Goal: Task Accomplishment & Management: Use online tool/utility

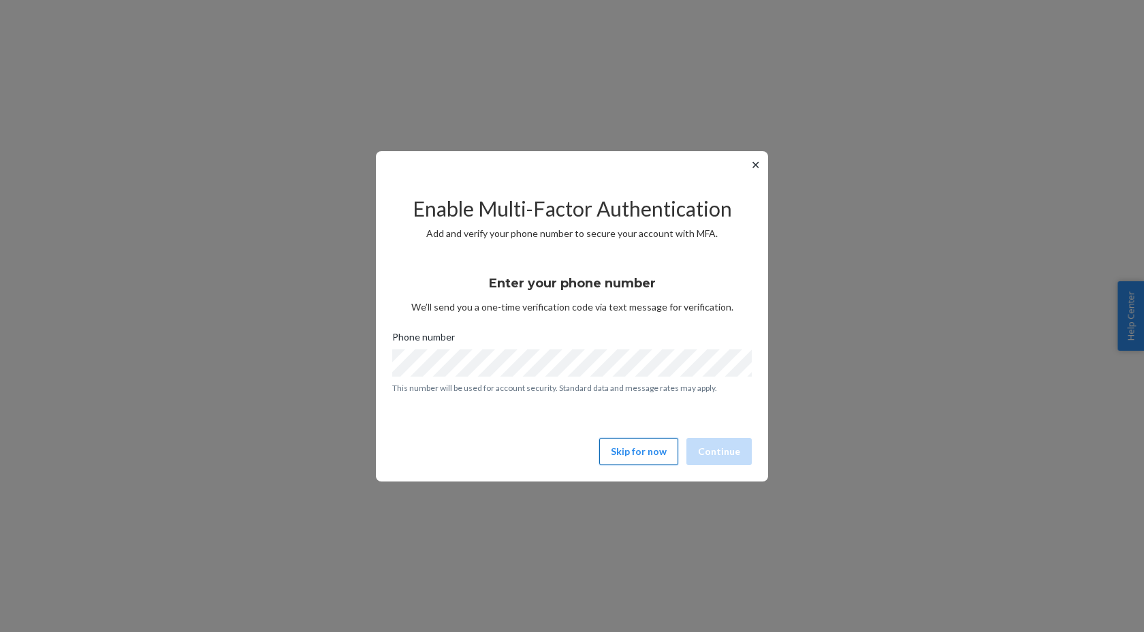
click at [634, 454] on button "Skip for now" at bounding box center [638, 451] width 79 height 27
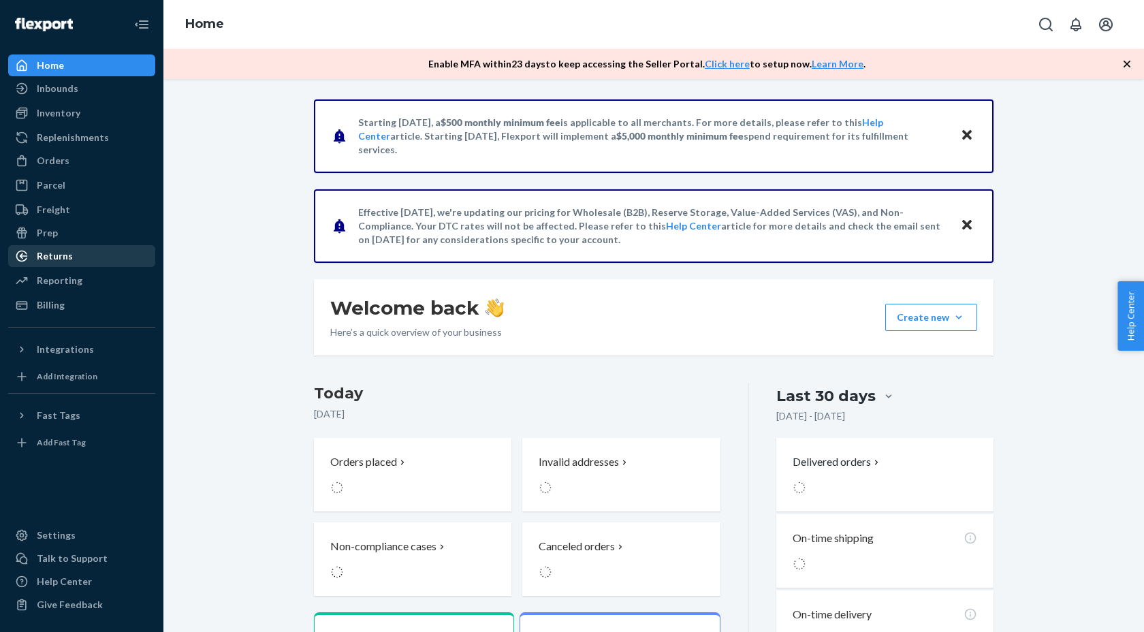
click at [115, 254] on div "Returns" at bounding box center [82, 256] width 144 height 19
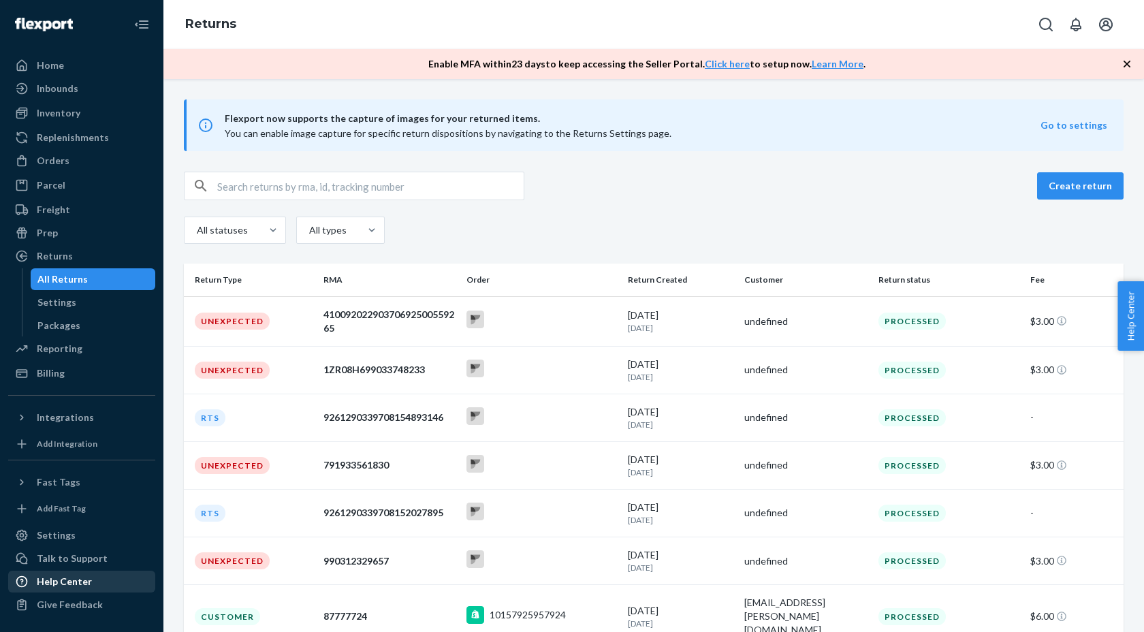
click at [38, 588] on div "Help Center" at bounding box center [64, 582] width 55 height 14
click at [215, 324] on div "Unexpected" at bounding box center [232, 321] width 75 height 17
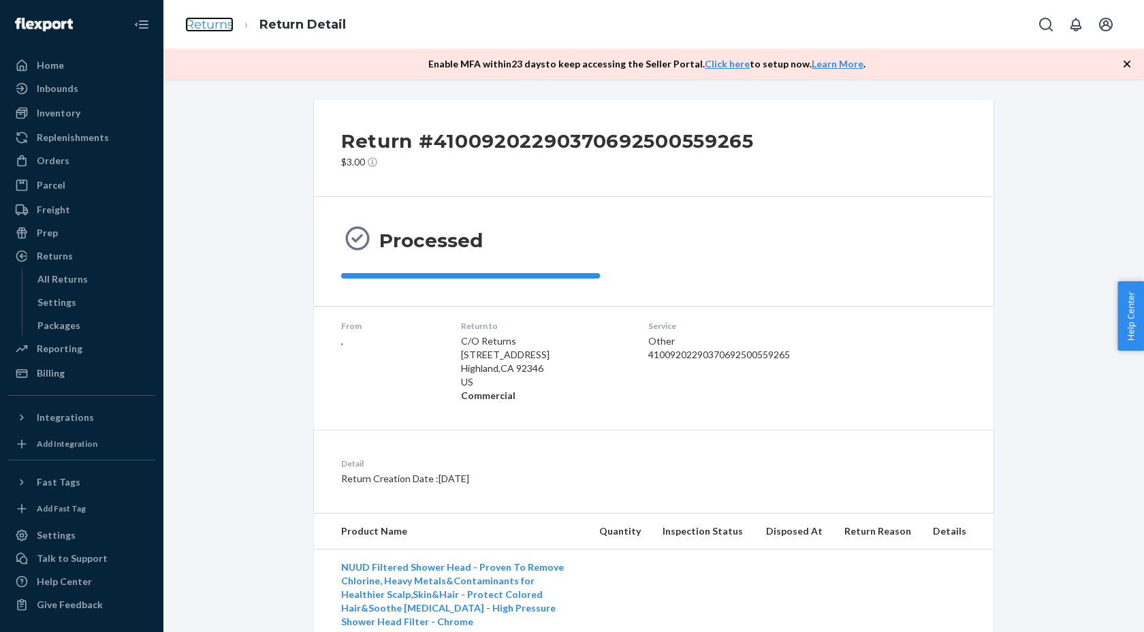
click at [195, 28] on link "Returns" at bounding box center [209, 24] width 48 height 15
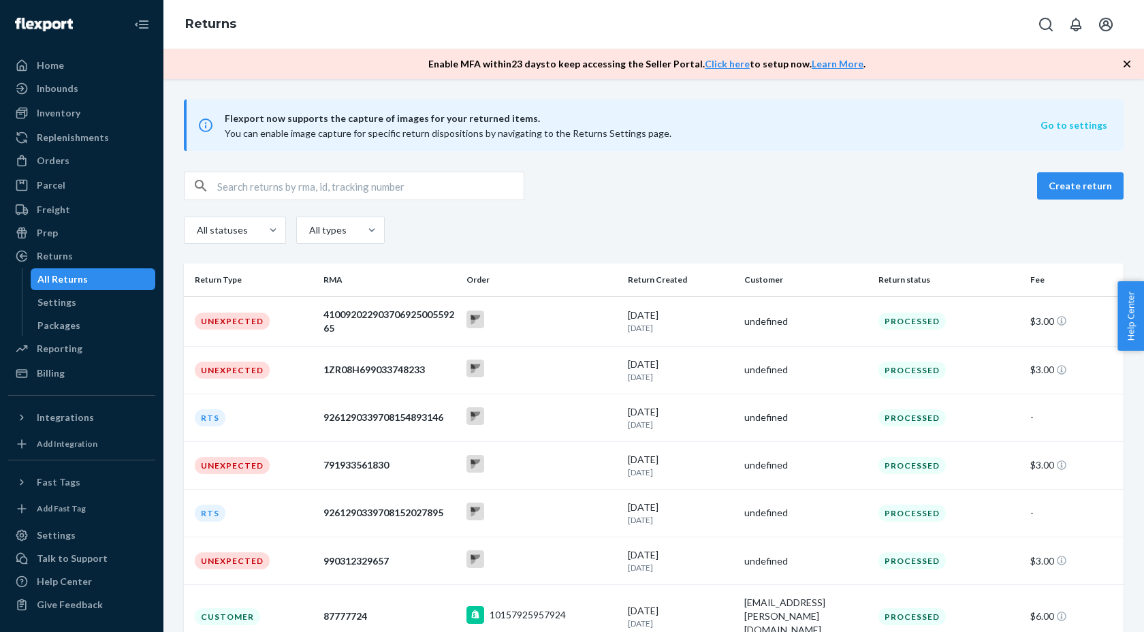
click at [1065, 127] on button "Go to settings" at bounding box center [1074, 126] width 67 height 14
click at [228, 324] on div "Unexpected" at bounding box center [232, 321] width 75 height 17
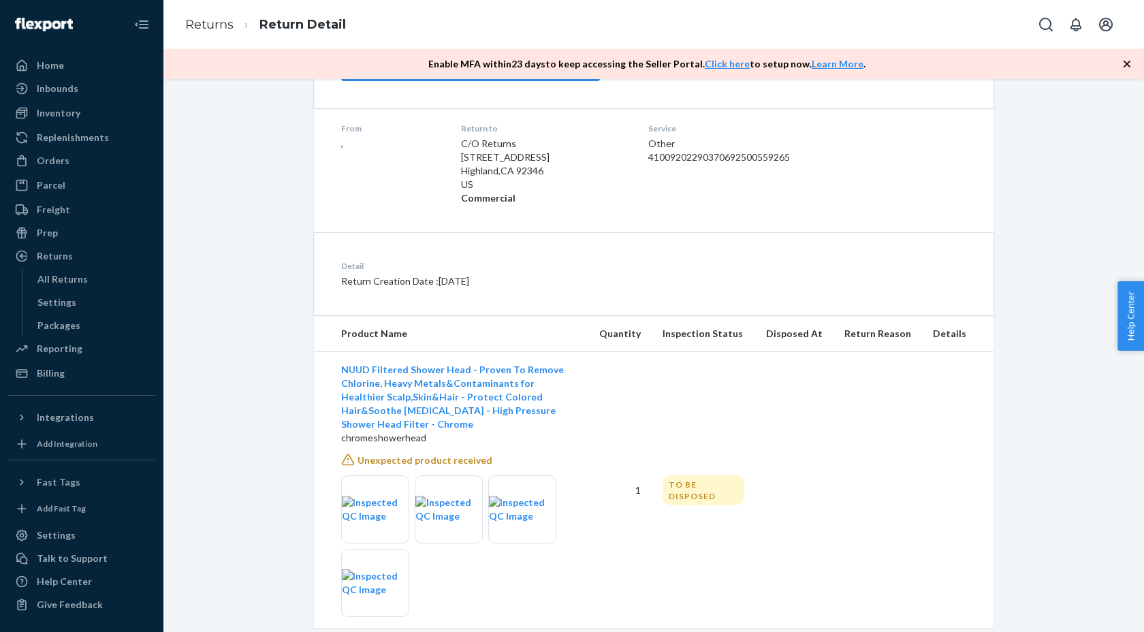
scroll to position [214, 0]
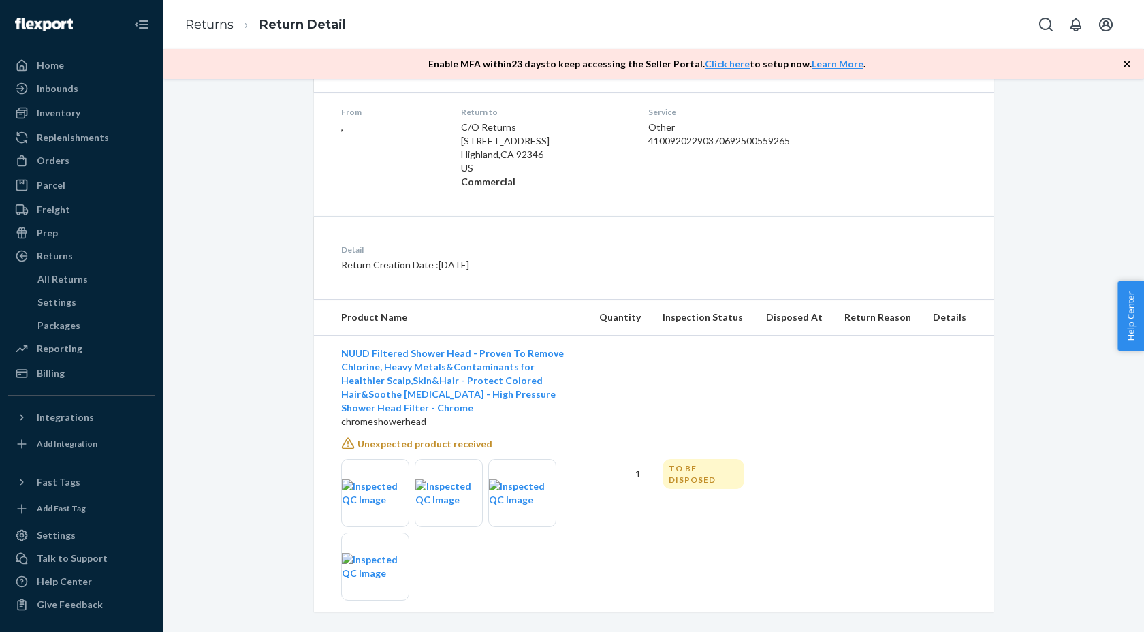
click at [443, 438] on span "Unexpected product received" at bounding box center [425, 444] width 135 height 12
click at [349, 437] on icon at bounding box center [348, 444] width 14 height 14
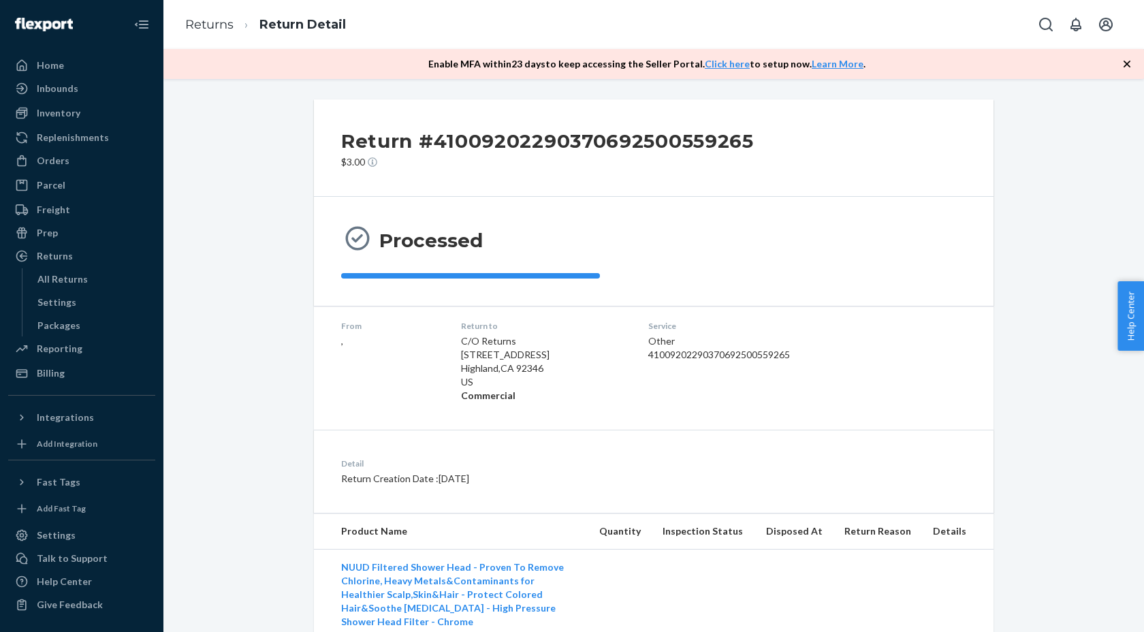
scroll to position [27, 0]
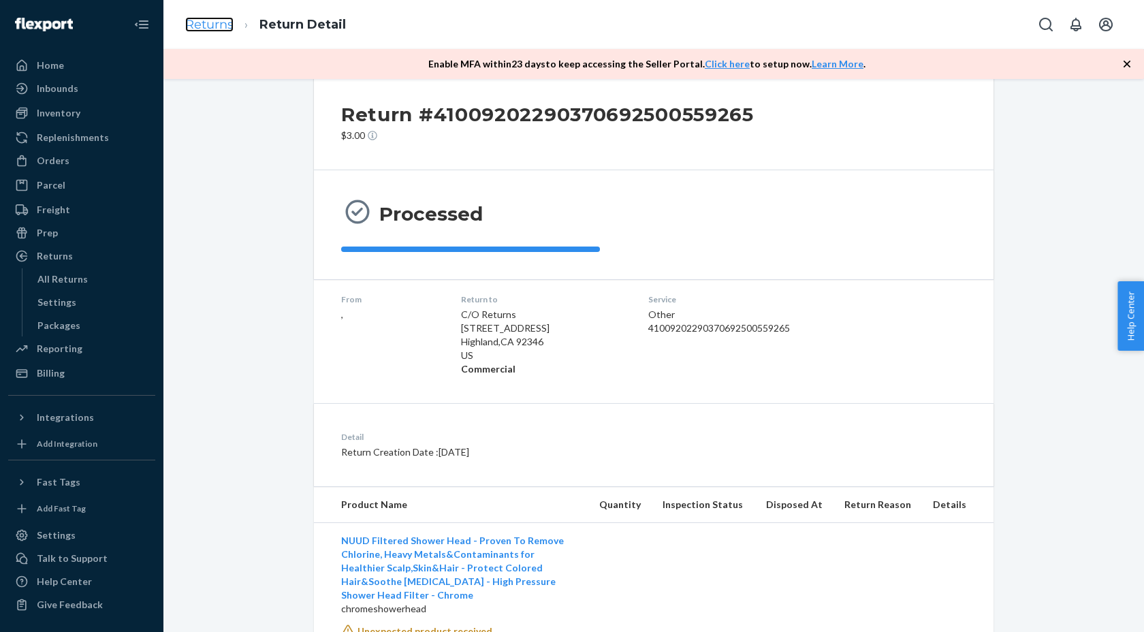
click at [218, 23] on link "Returns" at bounding box center [209, 24] width 48 height 15
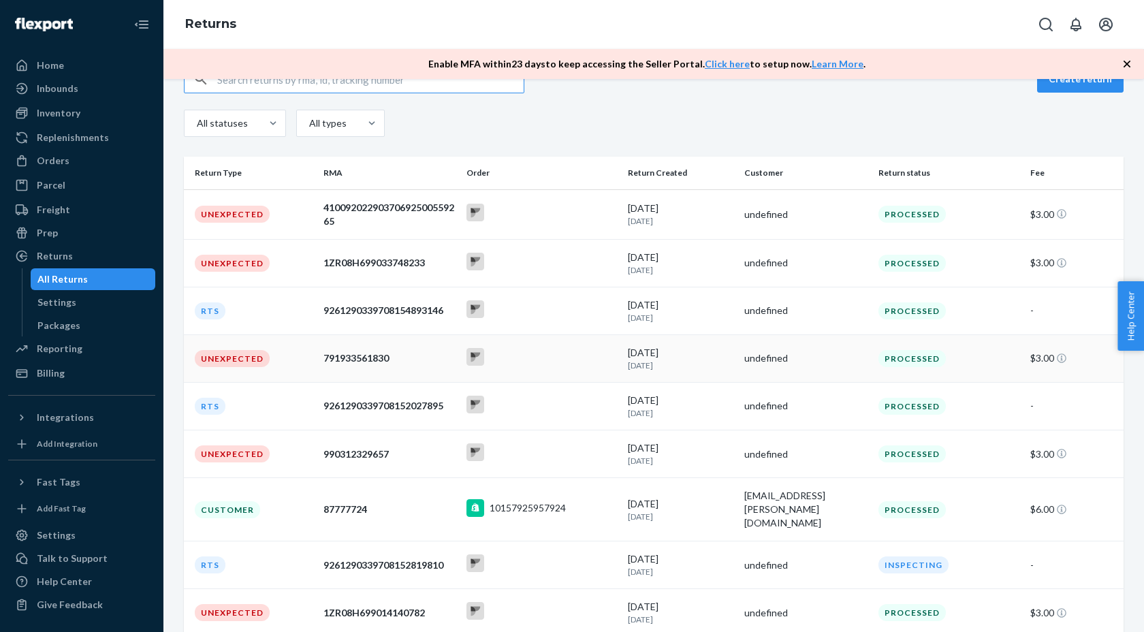
scroll to position [50, 0]
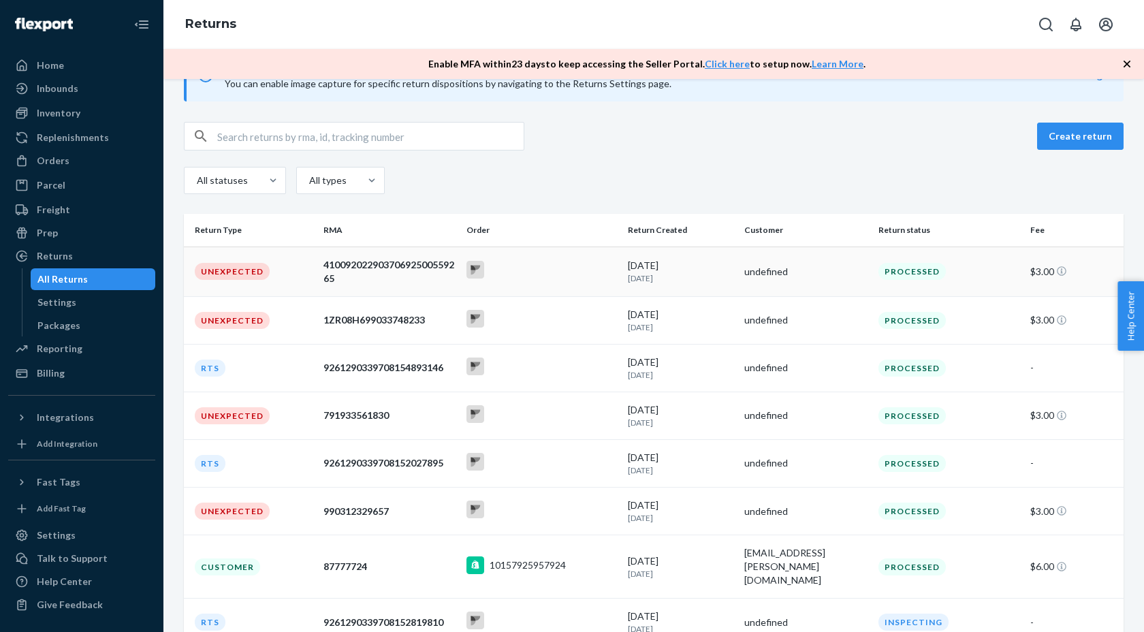
click at [233, 270] on div "Unexpected" at bounding box center [232, 271] width 75 height 17
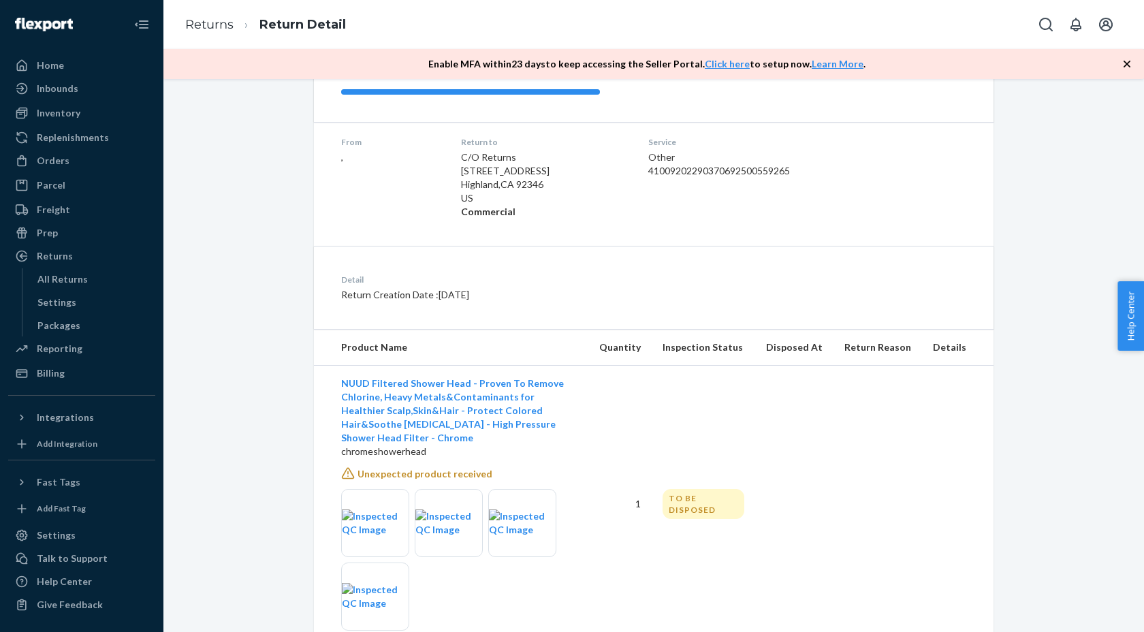
scroll to position [214, 0]
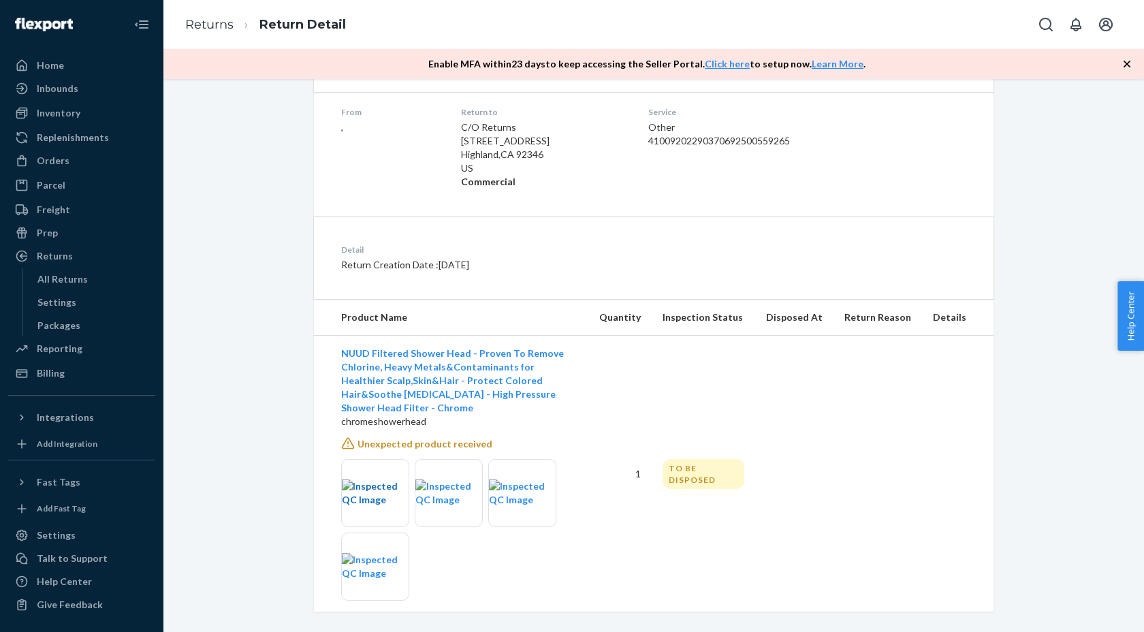
click at [374, 486] on img at bounding box center [375, 492] width 67 height 27
click at [430, 479] on img at bounding box center [448, 492] width 67 height 27
click at [442, 439] on td "NUUD Filtered Shower Head - Proven To Remove Chlorine, Heavy Metals&Contaminant…" at bounding box center [451, 474] width 274 height 277
click at [446, 438] on span "Unexpected product received" at bounding box center [425, 444] width 135 height 12
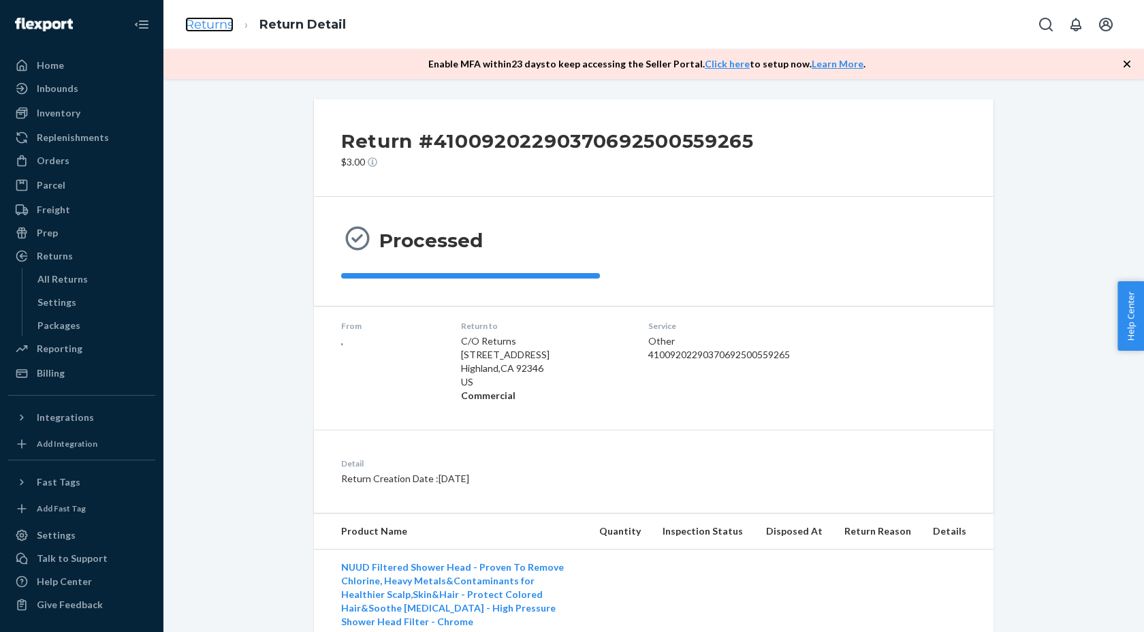
click at [213, 26] on link "Returns" at bounding box center [209, 24] width 48 height 15
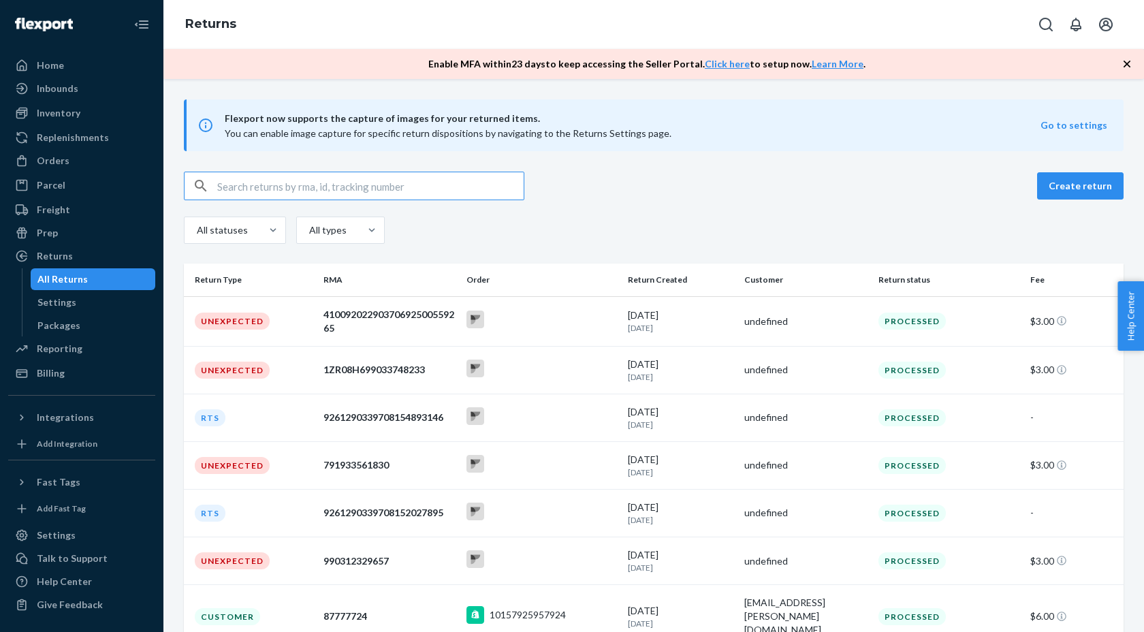
scroll to position [77, 0]
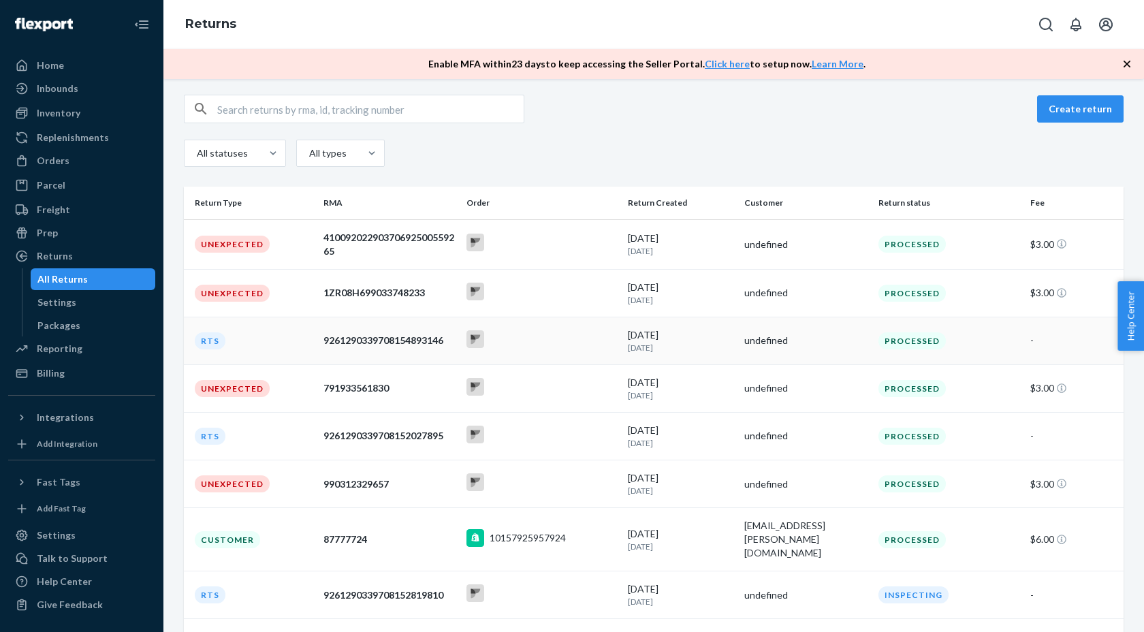
click at [206, 341] on div "RTS" at bounding box center [210, 340] width 31 height 17
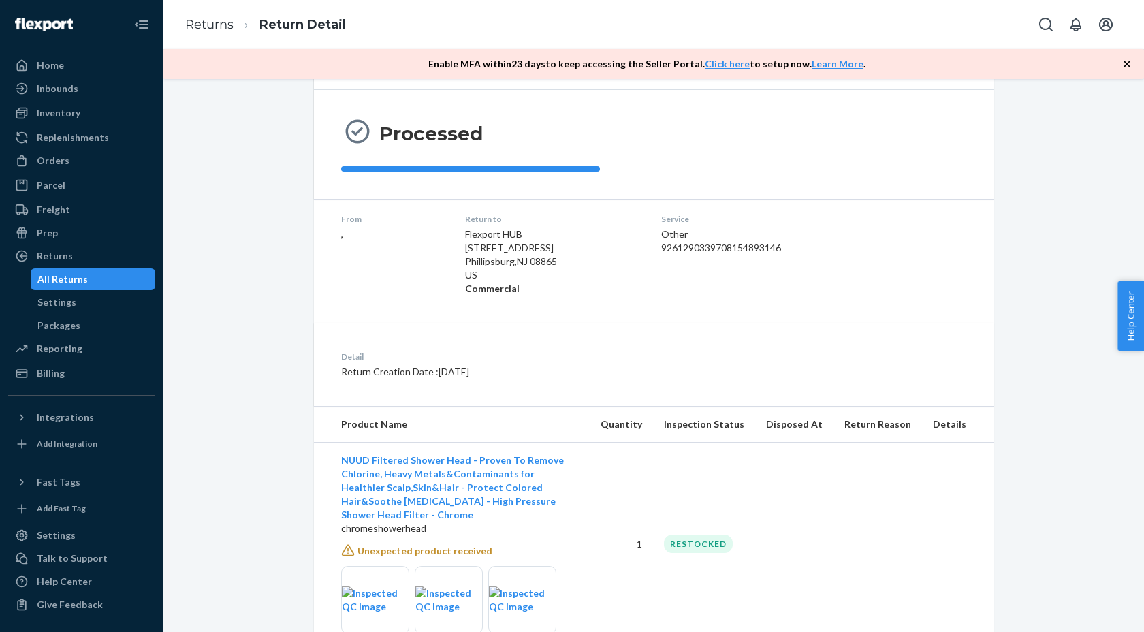
scroll to position [127, 0]
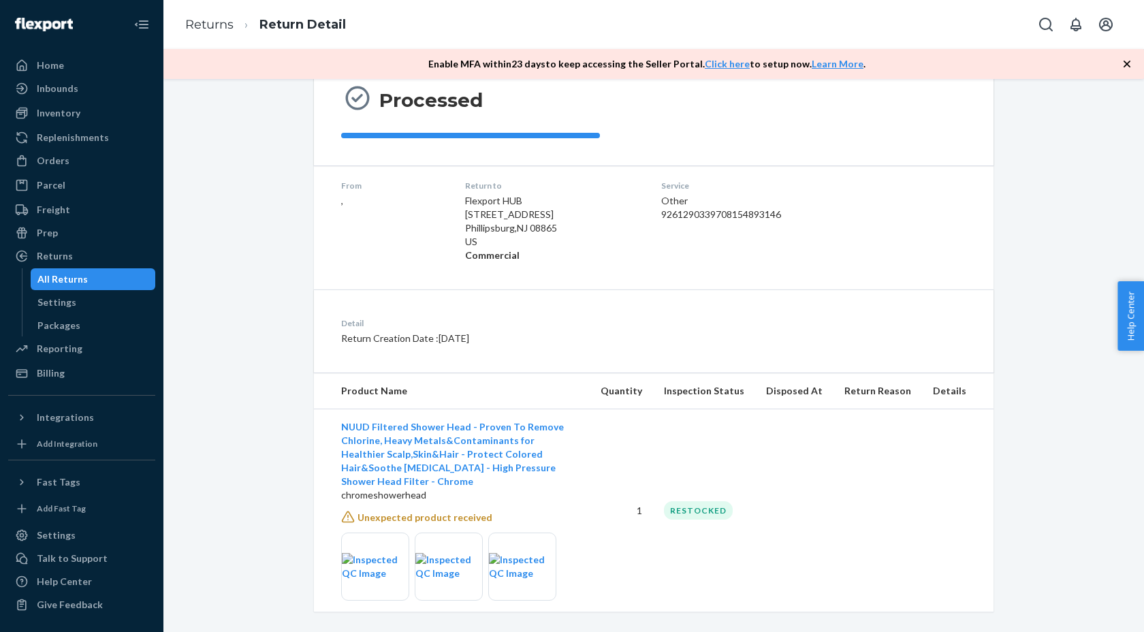
click at [414, 511] on span "Unexpected product received" at bounding box center [425, 517] width 135 height 12
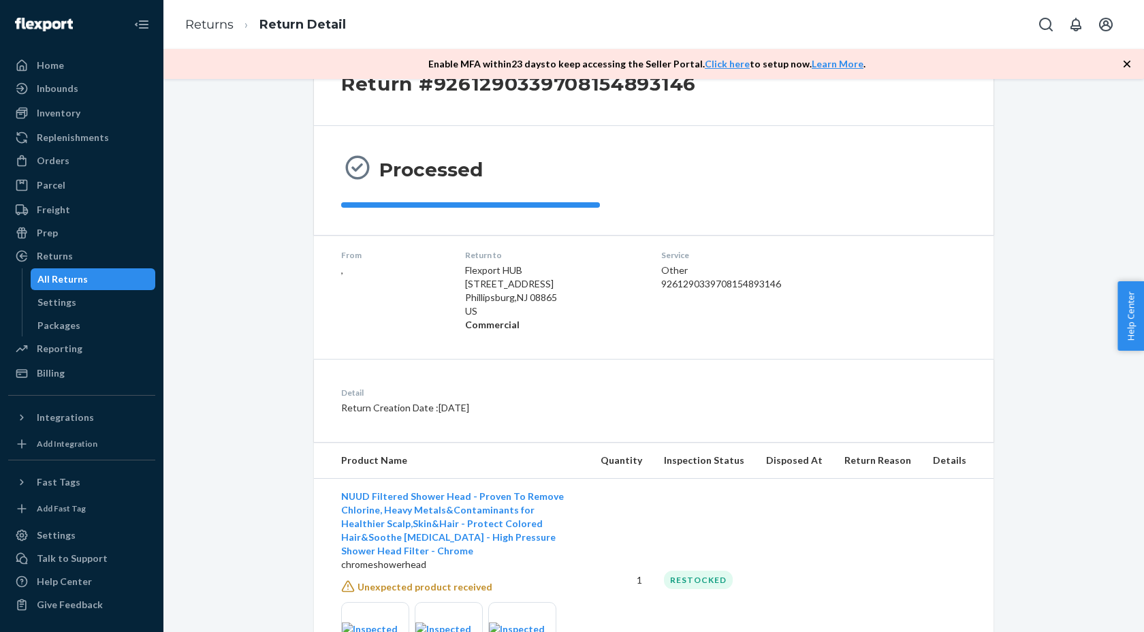
scroll to position [0, 0]
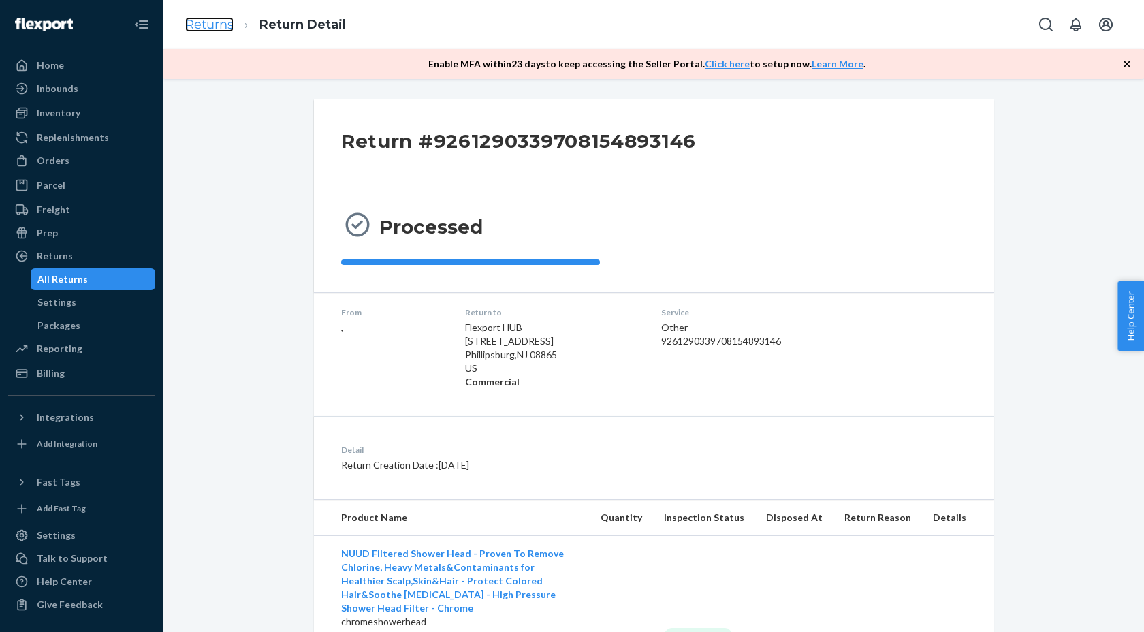
click at [206, 25] on link "Returns" at bounding box center [209, 24] width 48 height 15
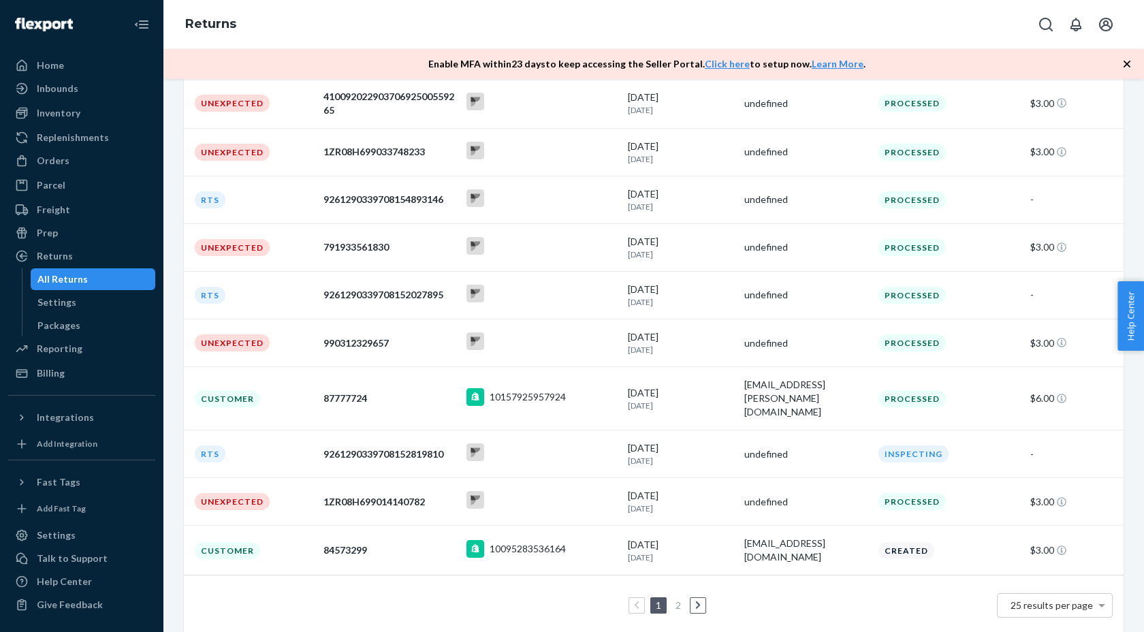
scroll to position [219, 0]
click at [1031, 598] on span "25 results per page" at bounding box center [1052, 604] width 82 height 12
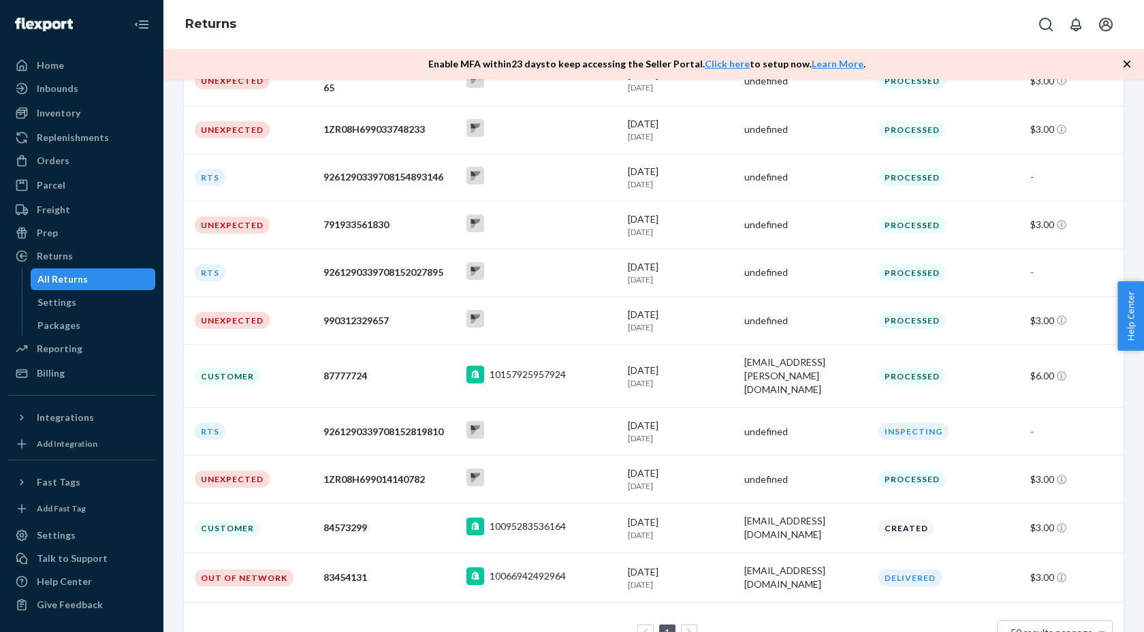
scroll to position [268, 0]
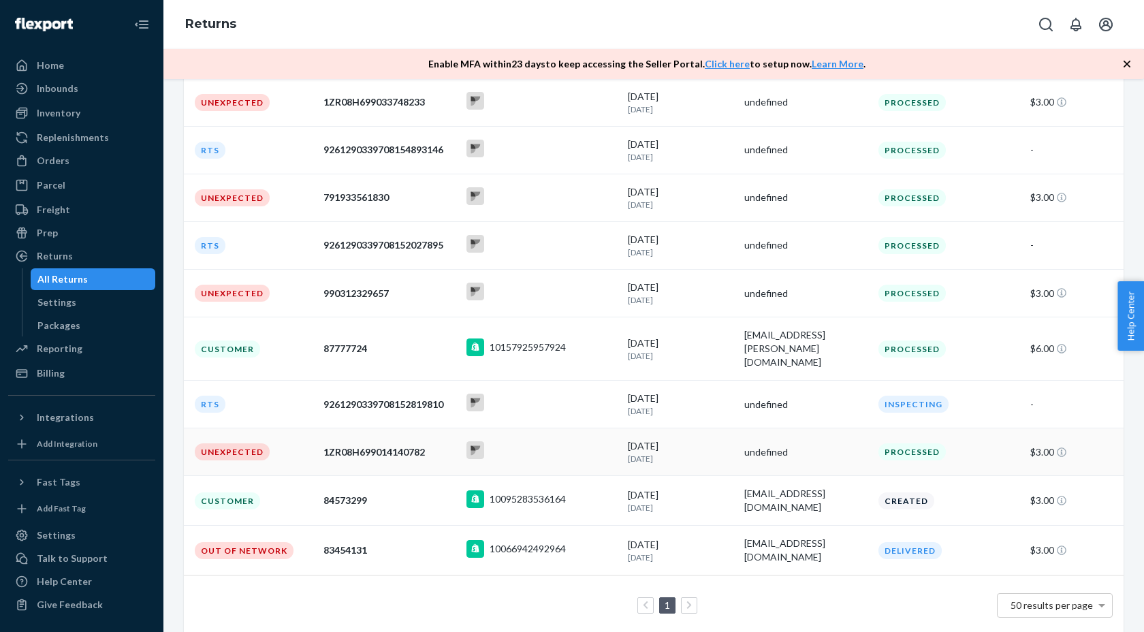
click at [291, 439] on td "Unexpected" at bounding box center [251, 452] width 134 height 48
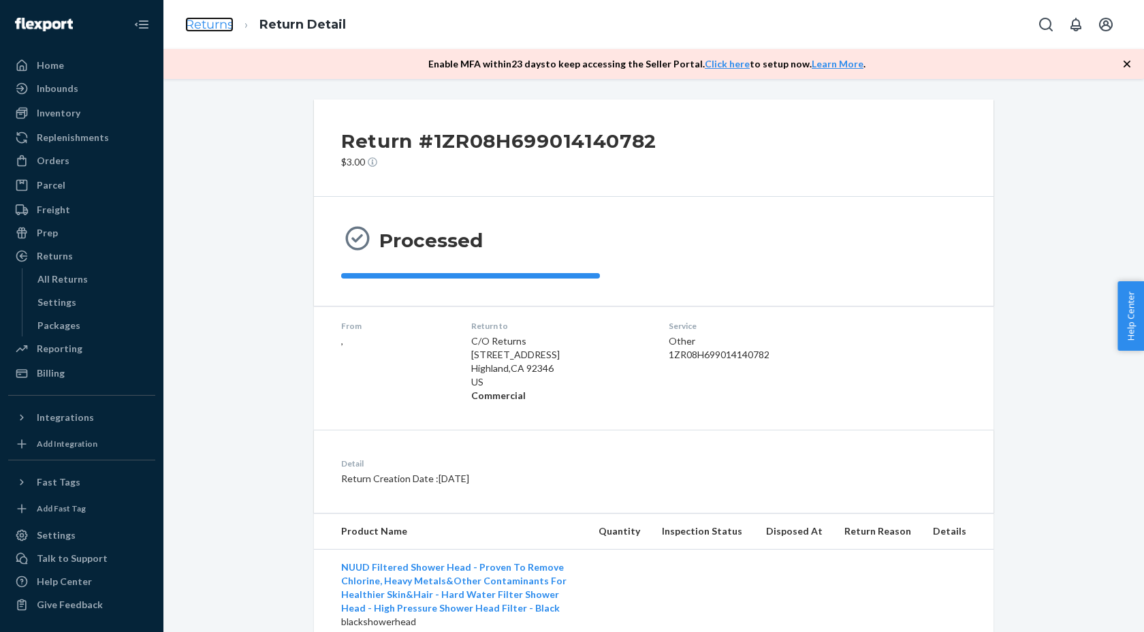
click at [219, 21] on link "Returns" at bounding box center [209, 24] width 48 height 15
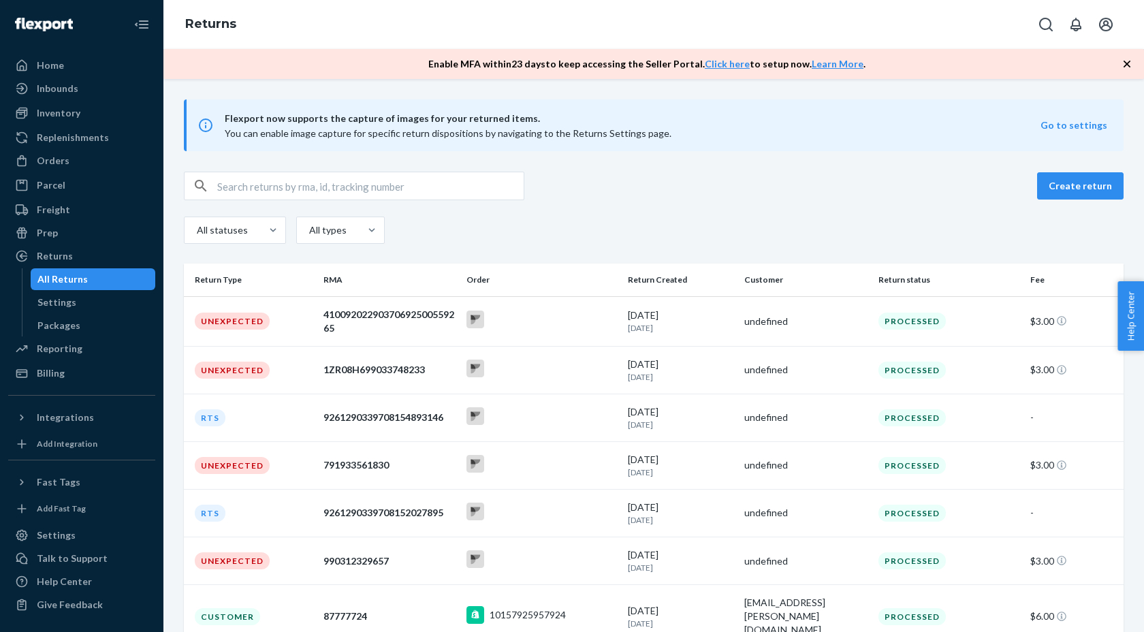
click at [1126, 67] on icon "button" at bounding box center [1127, 64] width 14 height 14
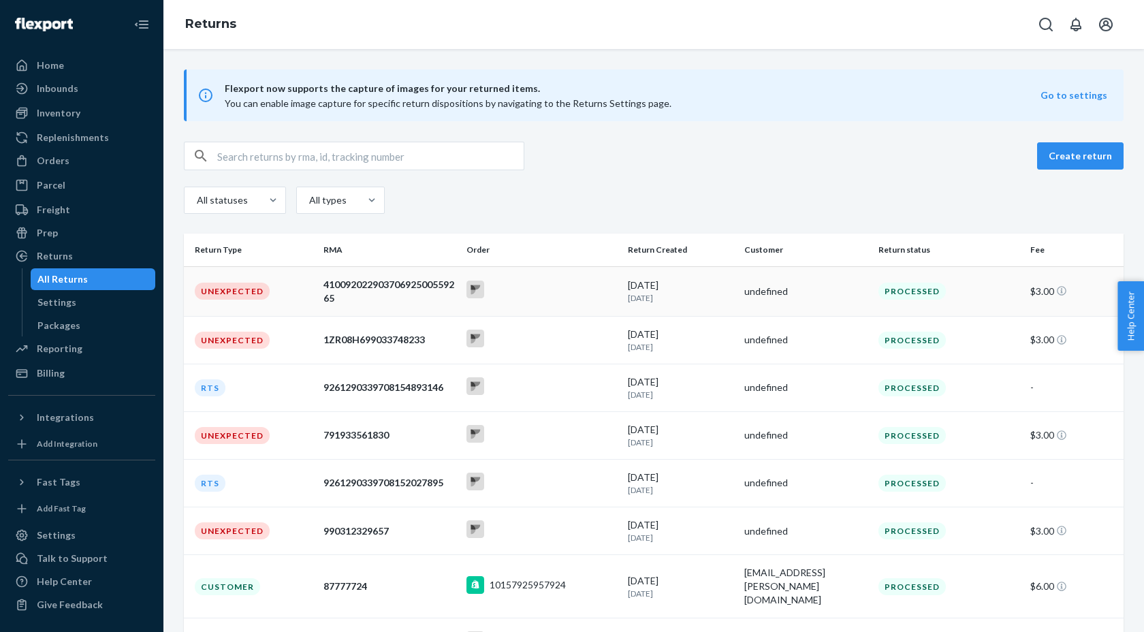
click at [402, 289] on div "41009202290370692500559265" at bounding box center [389, 291] width 132 height 27
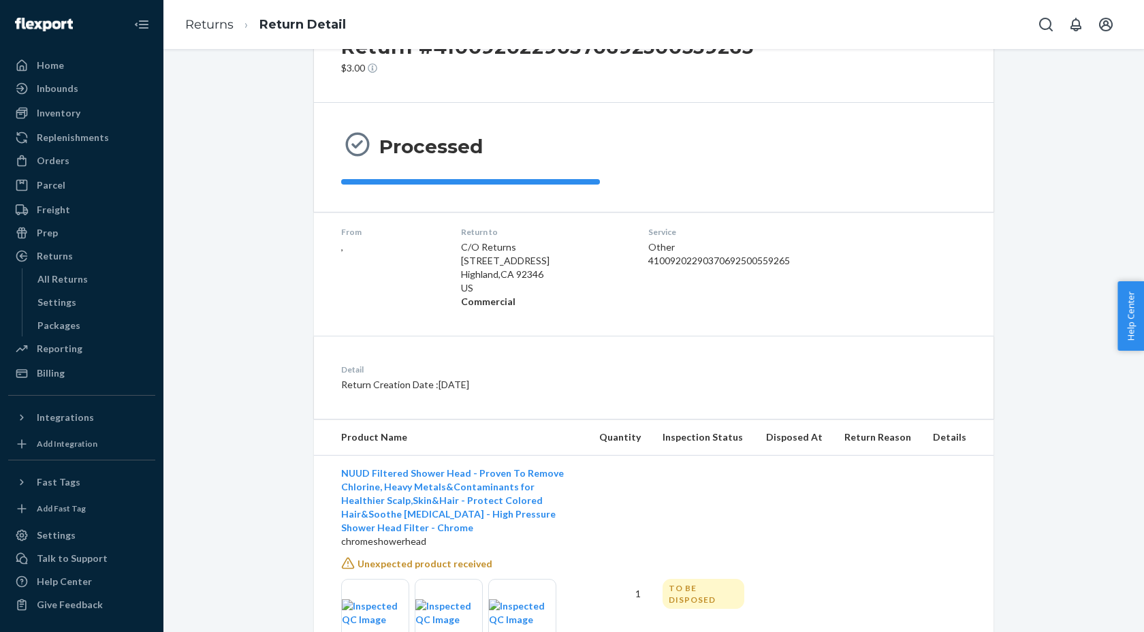
scroll to position [184, 0]
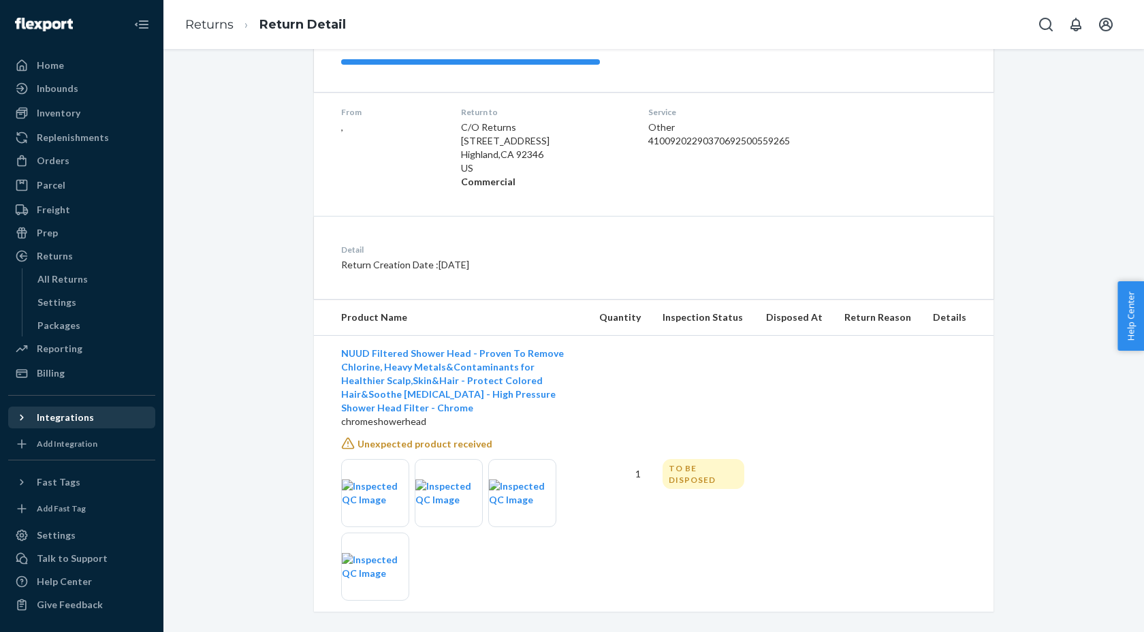
click at [21, 416] on icon at bounding box center [21, 418] width 3 height 6
click at [22, 417] on icon at bounding box center [22, 418] width 14 height 14
click at [35, 358] on div "Reporting" at bounding box center [82, 348] width 144 height 19
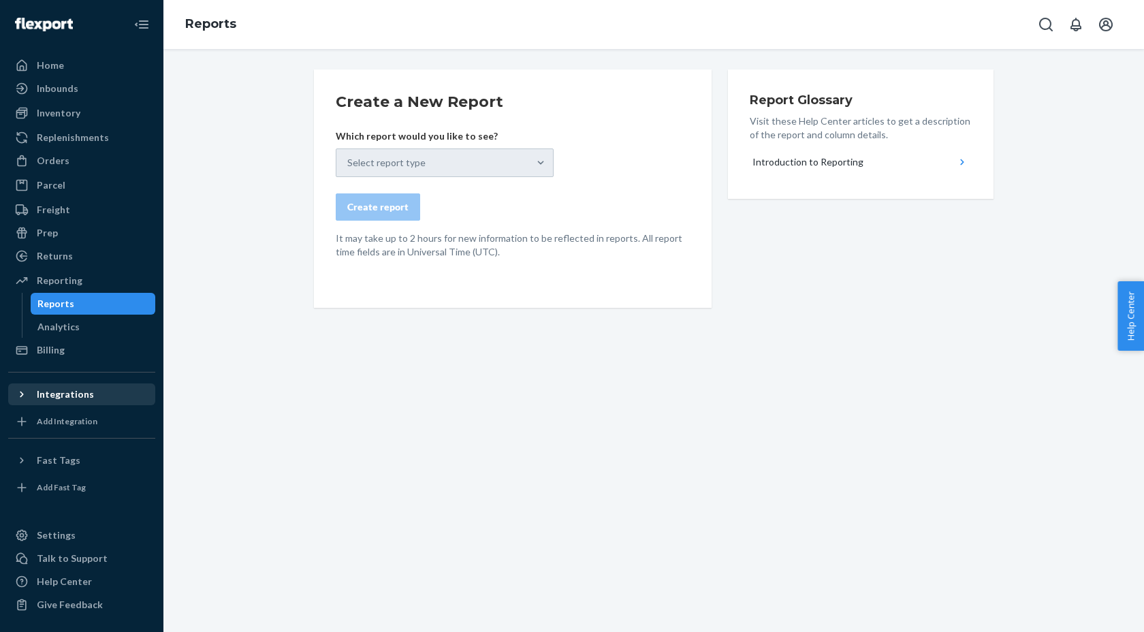
click at [400, 171] on div "Select report type" at bounding box center [445, 162] width 218 height 29
click at [377, 153] on div "Select report type" at bounding box center [445, 162] width 218 height 29
click at [539, 164] on div "Select report type" at bounding box center [445, 162] width 218 height 29
click at [428, 104] on h2 "Create a New Report" at bounding box center [513, 102] width 354 height 22
click at [515, 163] on div "Select report type" at bounding box center [445, 162] width 218 height 29
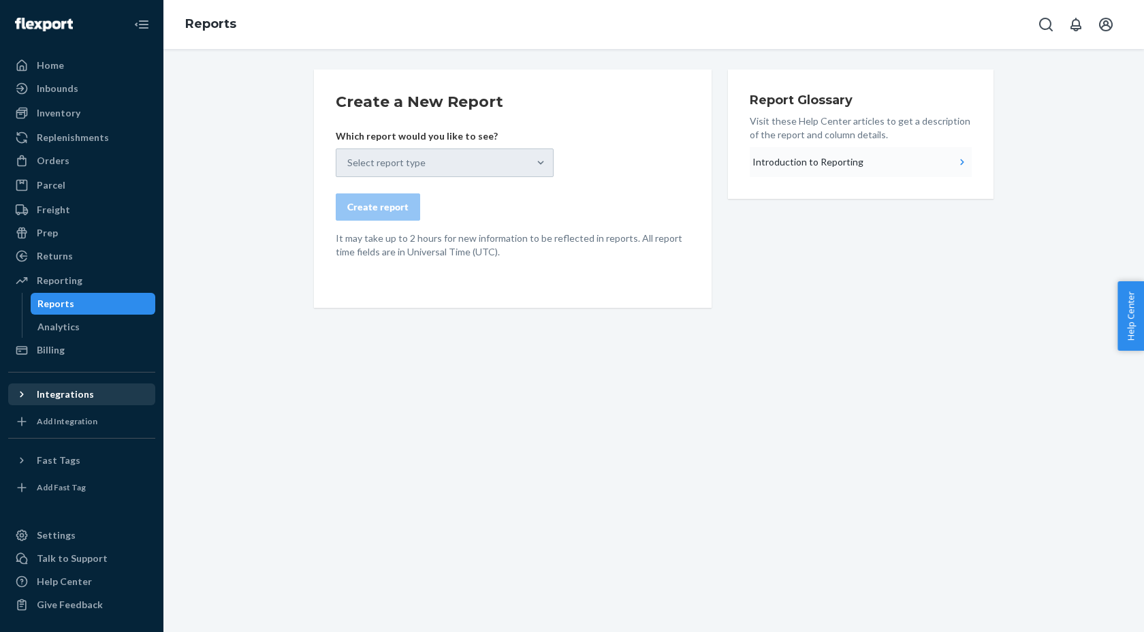
click at [812, 164] on div "Introduction to Reporting" at bounding box center [808, 162] width 111 height 14
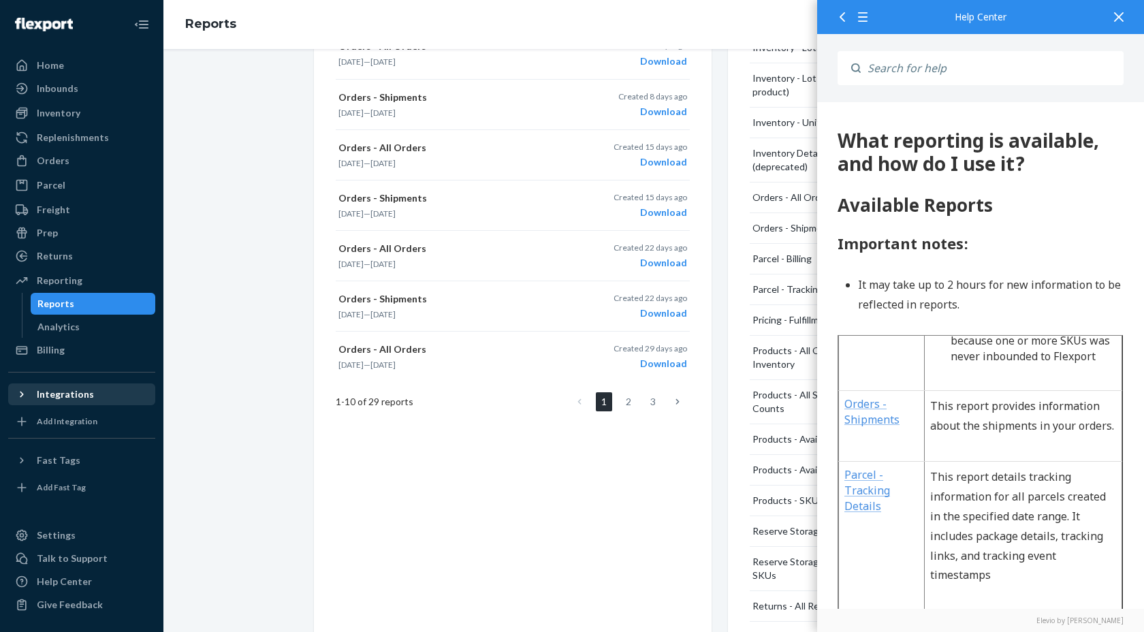
scroll to position [2265, 0]
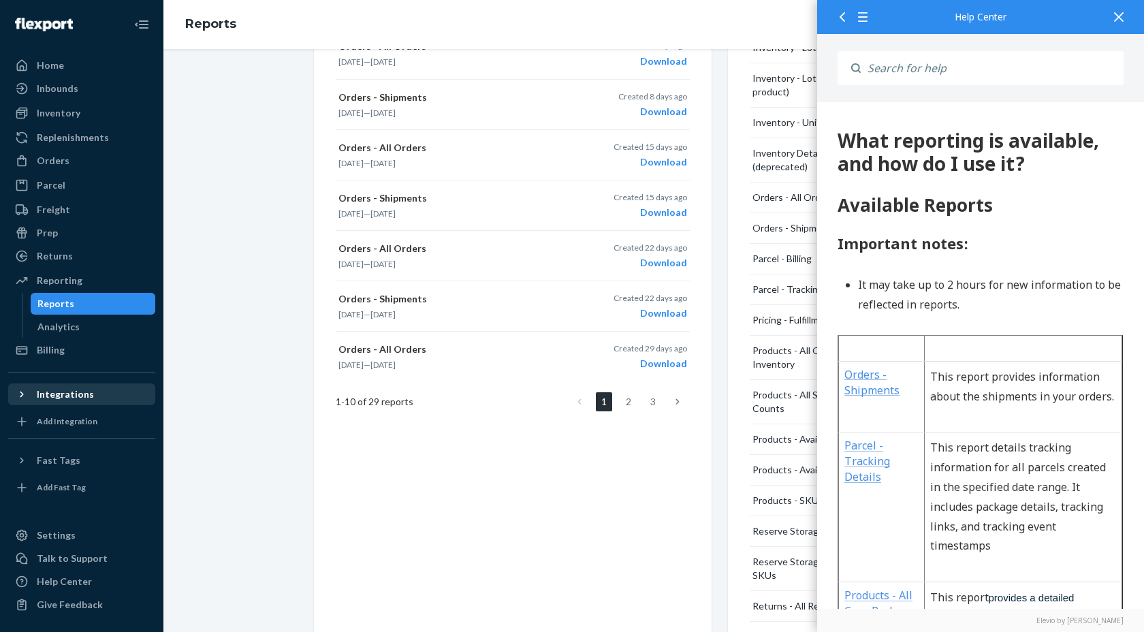
click at [1123, 20] on icon at bounding box center [1119, 17] width 10 height 10
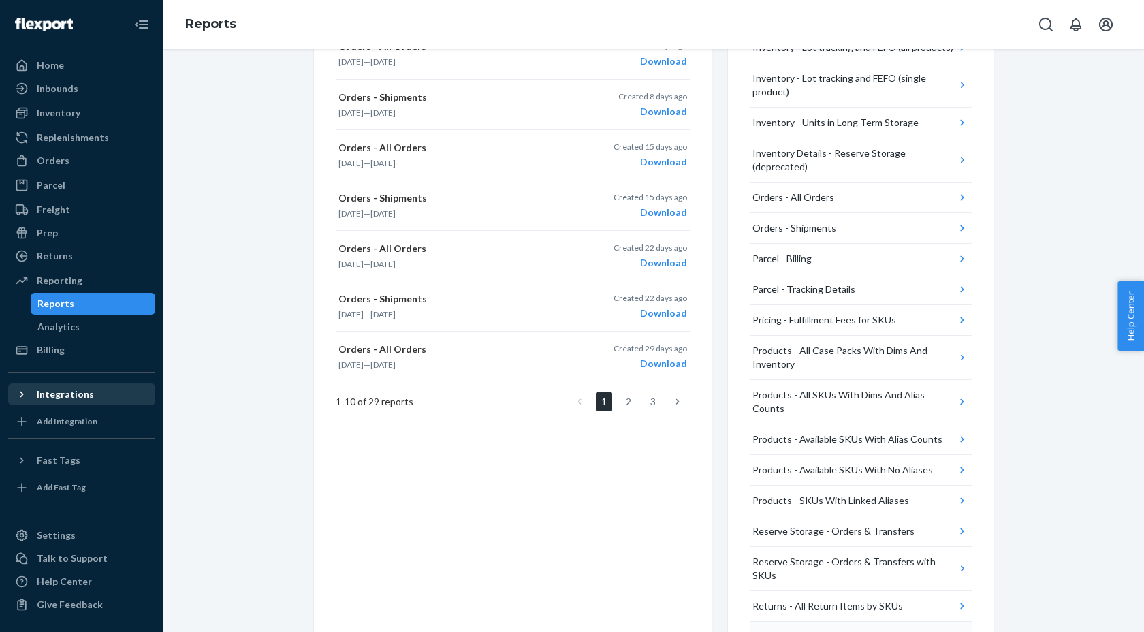
click at [778, 630] on div "Returns - All Returns" at bounding box center [798, 637] width 90 height 14
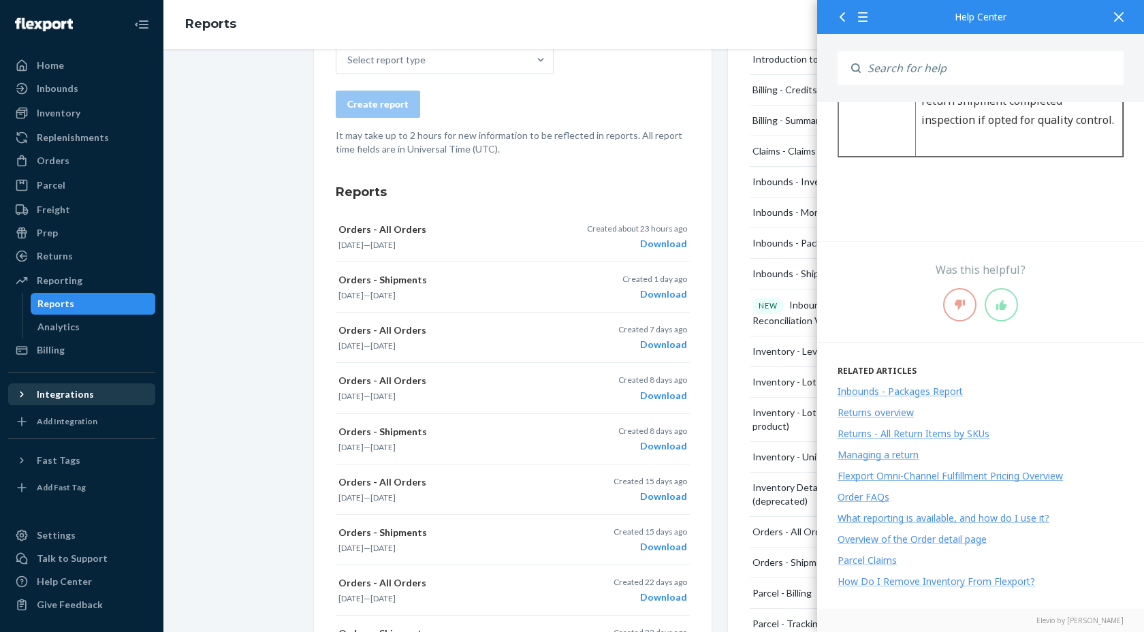
scroll to position [0, 0]
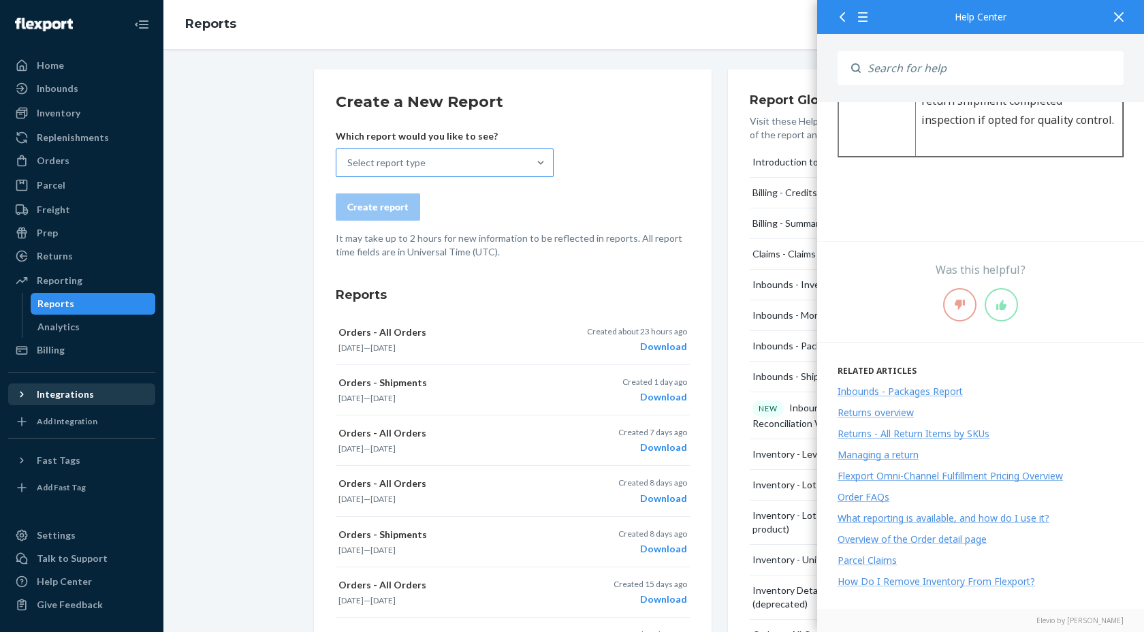
click at [474, 172] on div "Select report type" at bounding box center [432, 162] width 192 height 27
click at [349, 170] on input "Select report type" at bounding box center [347, 163] width 1 height 14
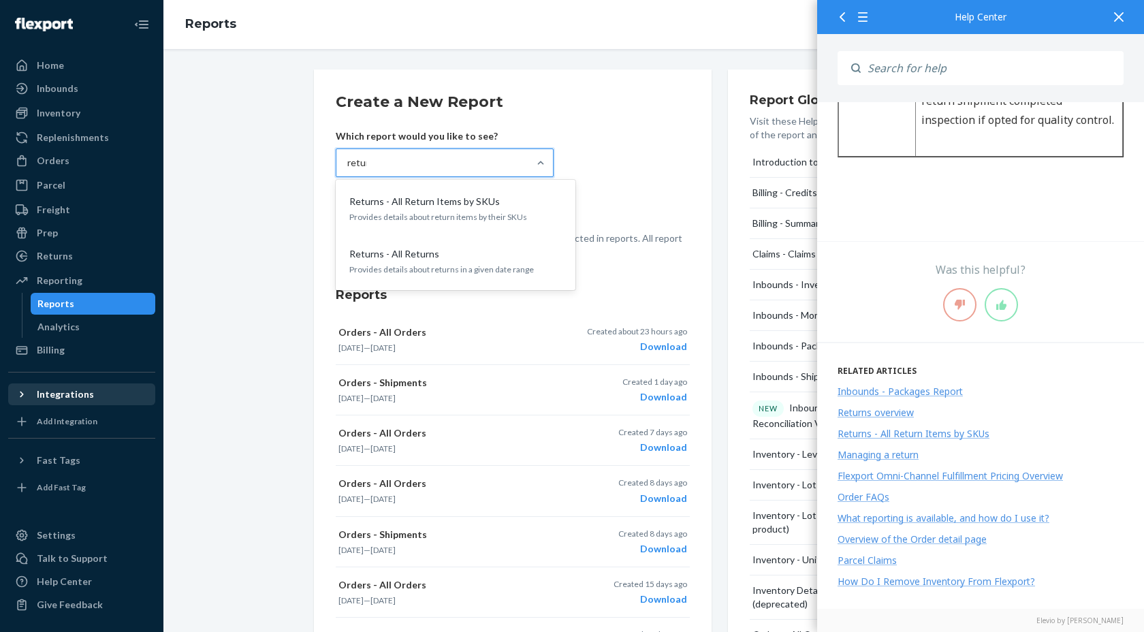
type input "return"
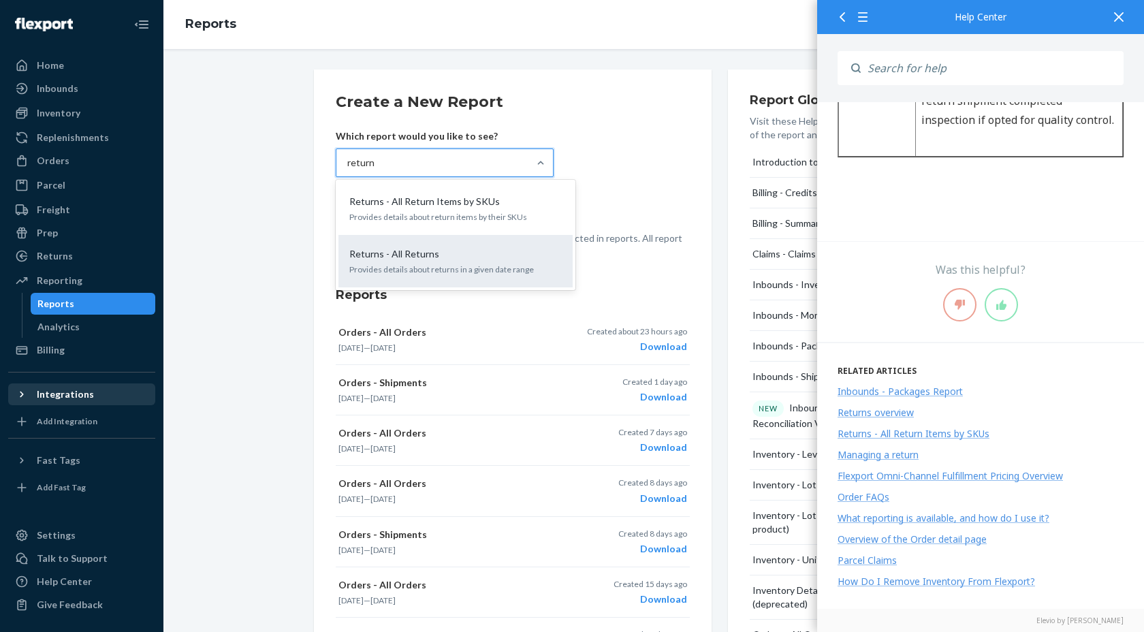
click at [471, 278] on div "Returns - All Returns Provides details about returns in a given date range" at bounding box center [456, 261] width 218 height 42
click at [375, 170] on input "return" at bounding box center [361, 163] width 28 height 14
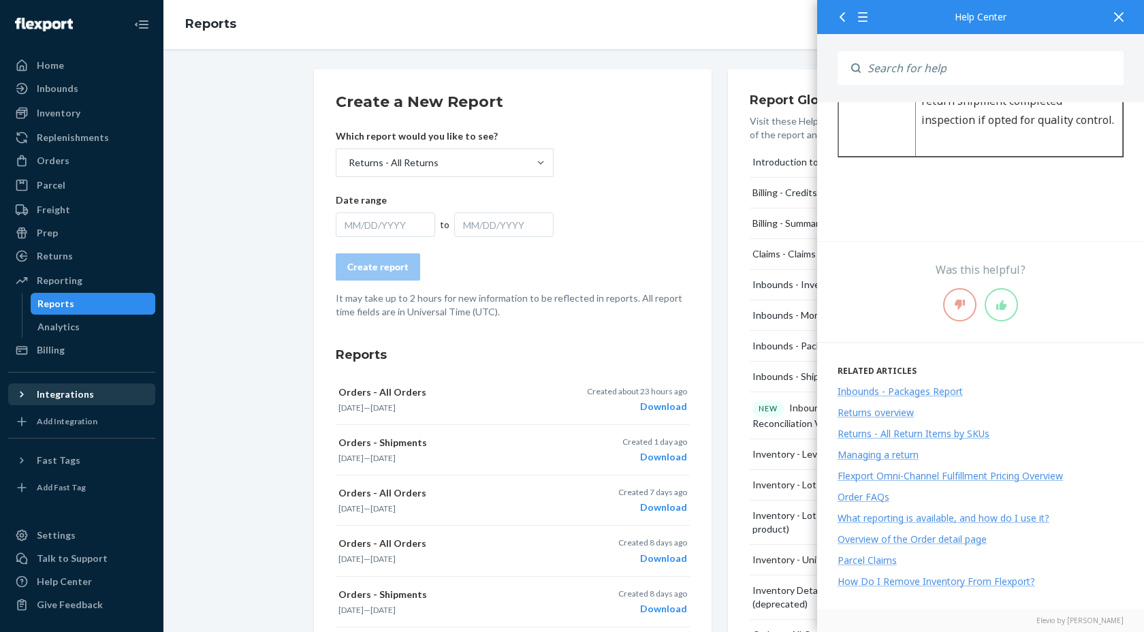
click at [417, 236] on div "MM/DD/YYYY" at bounding box center [385, 224] width 99 height 25
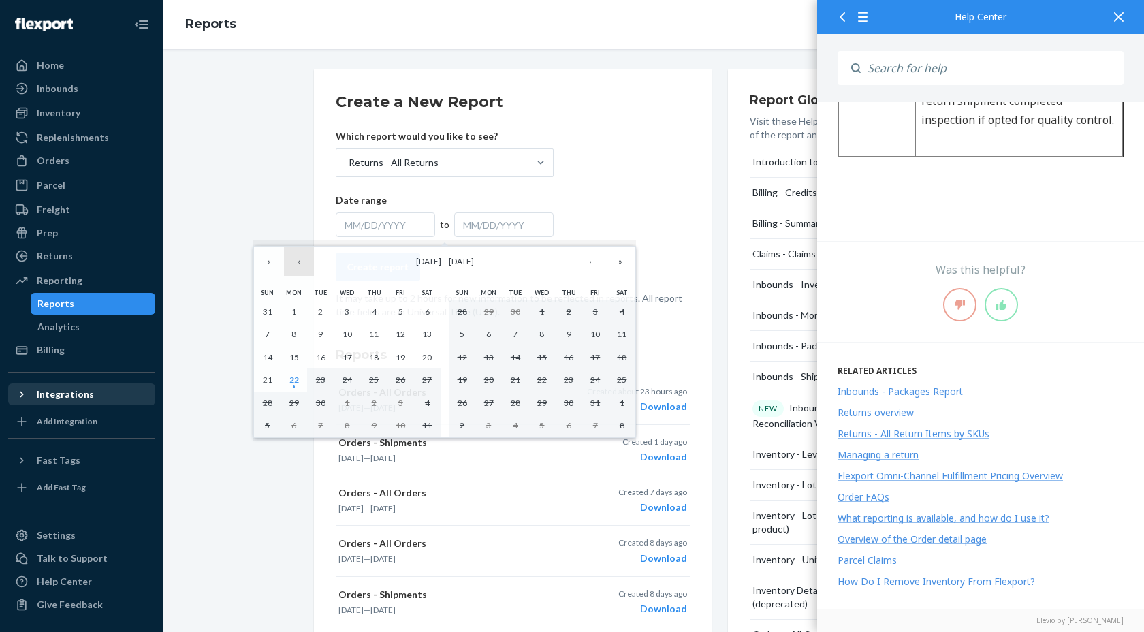
click at [297, 267] on button "‹" at bounding box center [299, 262] width 30 height 30
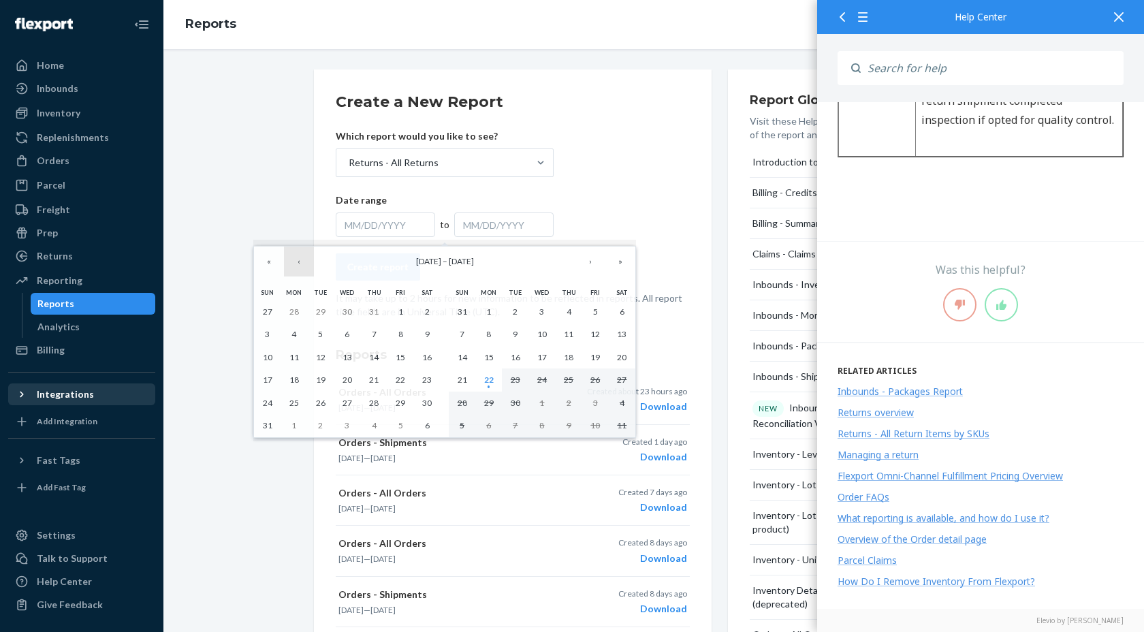
click at [297, 267] on button "‹" at bounding box center [299, 262] width 30 height 30
click at [321, 313] on abbr "1" at bounding box center [320, 311] width 5 height 10
click at [300, 262] on button "‹" at bounding box center [299, 262] width 30 height 30
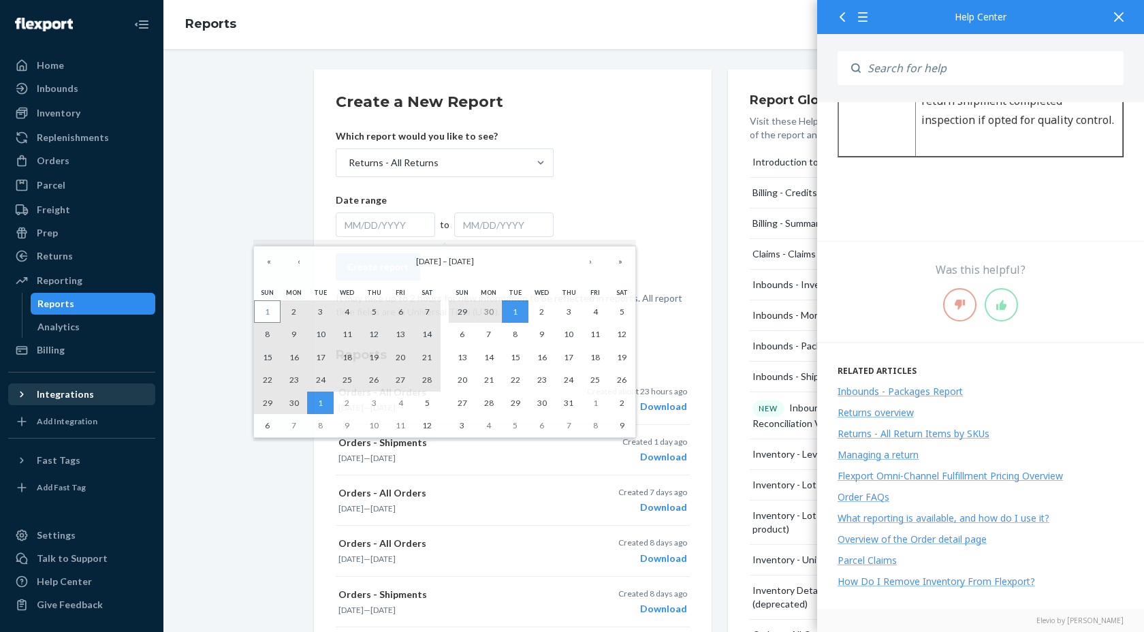
click at [264, 313] on button "1" at bounding box center [267, 311] width 27 height 23
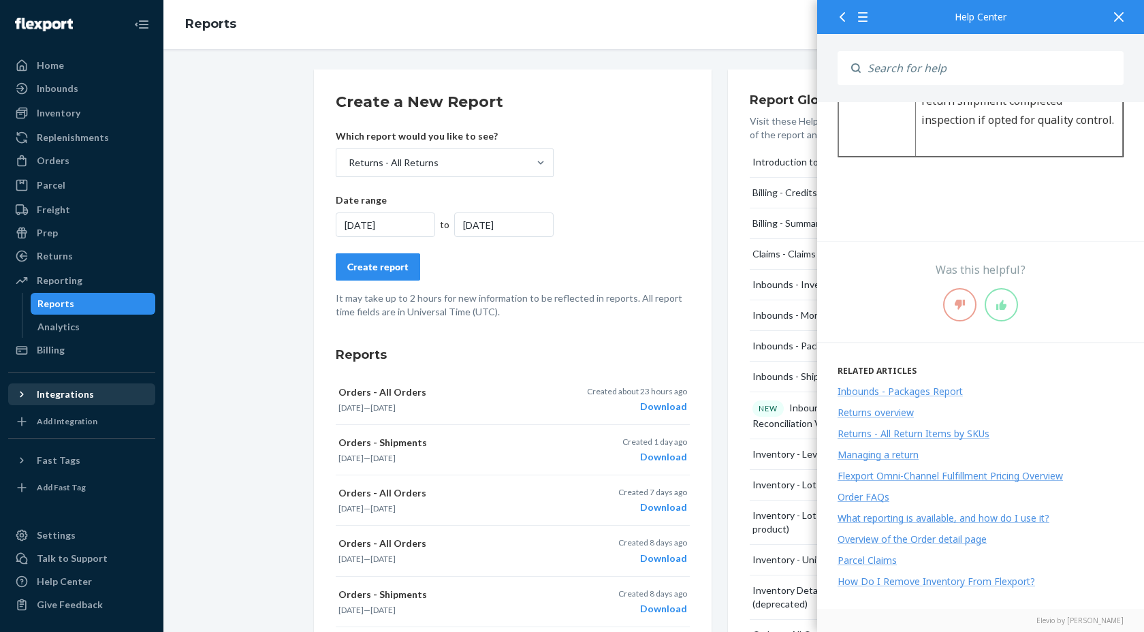
click at [497, 226] on div "7/1/2025" at bounding box center [503, 224] width 99 height 25
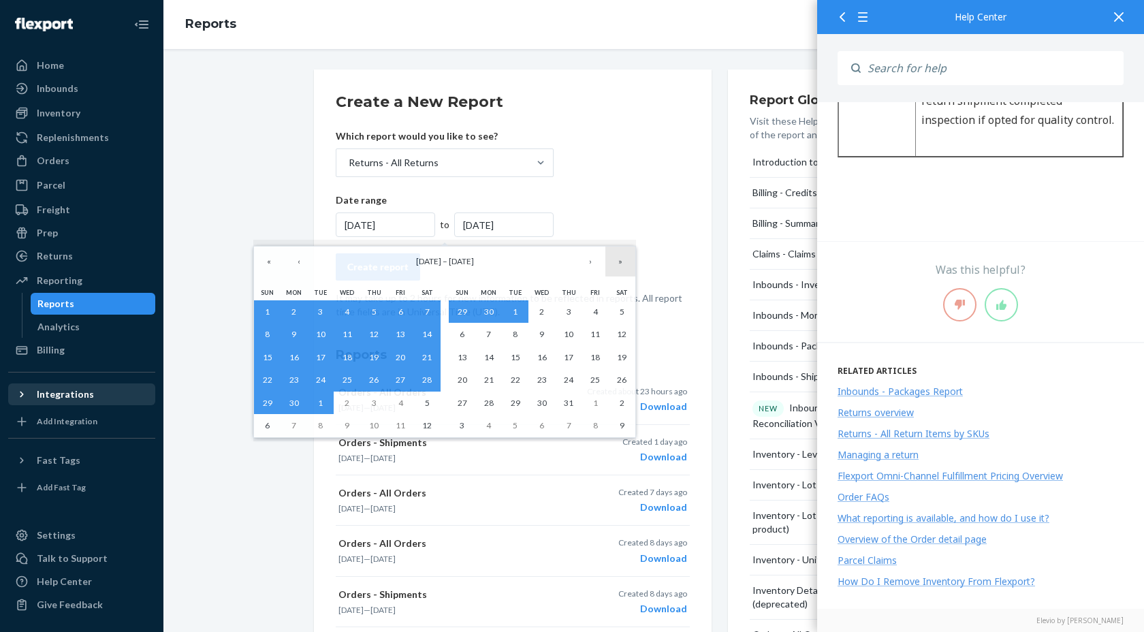
click at [622, 262] on button "»" at bounding box center [620, 262] width 30 height 30
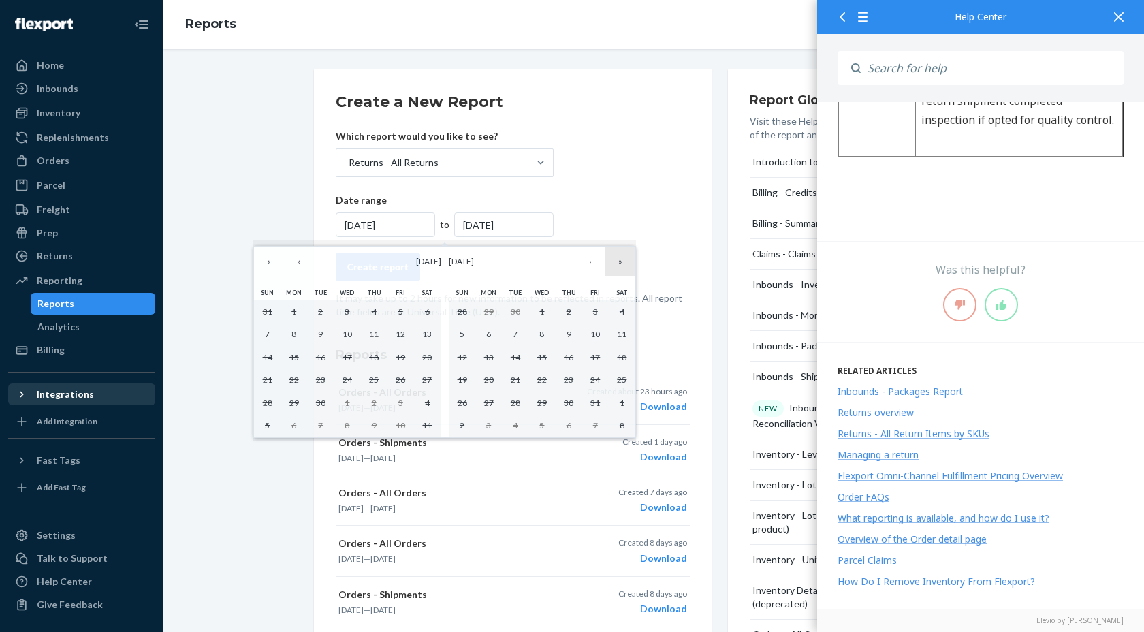
click at [622, 262] on button "»" at bounding box center [620, 262] width 30 height 30
click at [591, 260] on button "›" at bounding box center [590, 262] width 30 height 30
click at [276, 263] on button "«" at bounding box center [269, 262] width 30 height 30
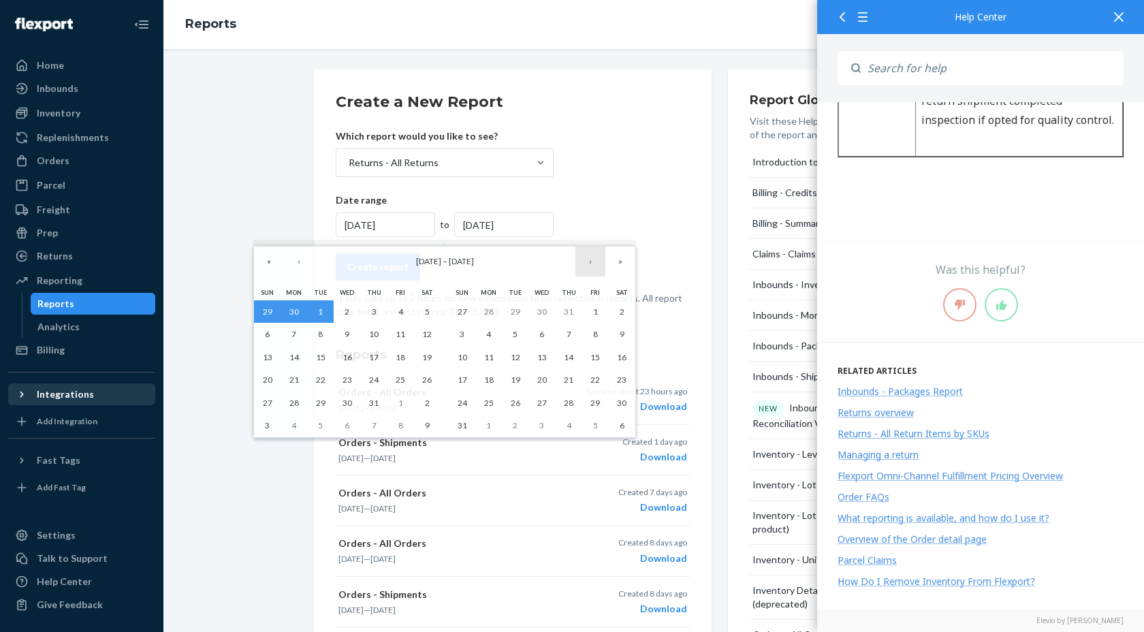
click at [590, 264] on button "›" at bounding box center [590, 262] width 30 height 30
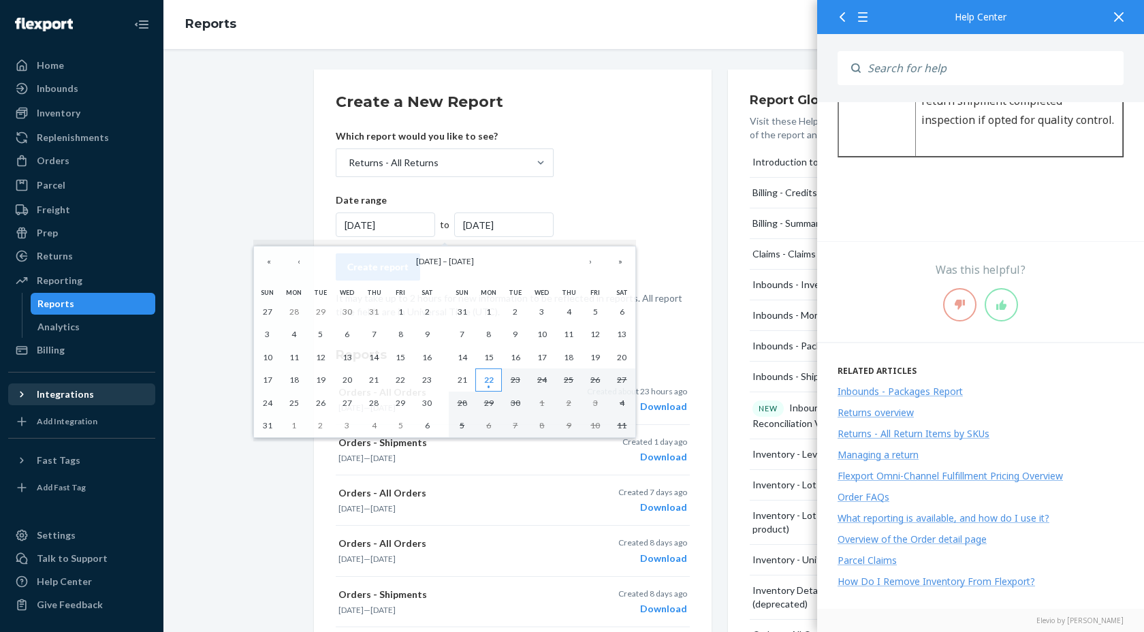
click at [484, 380] on abbr "22" at bounding box center [489, 380] width 10 height 10
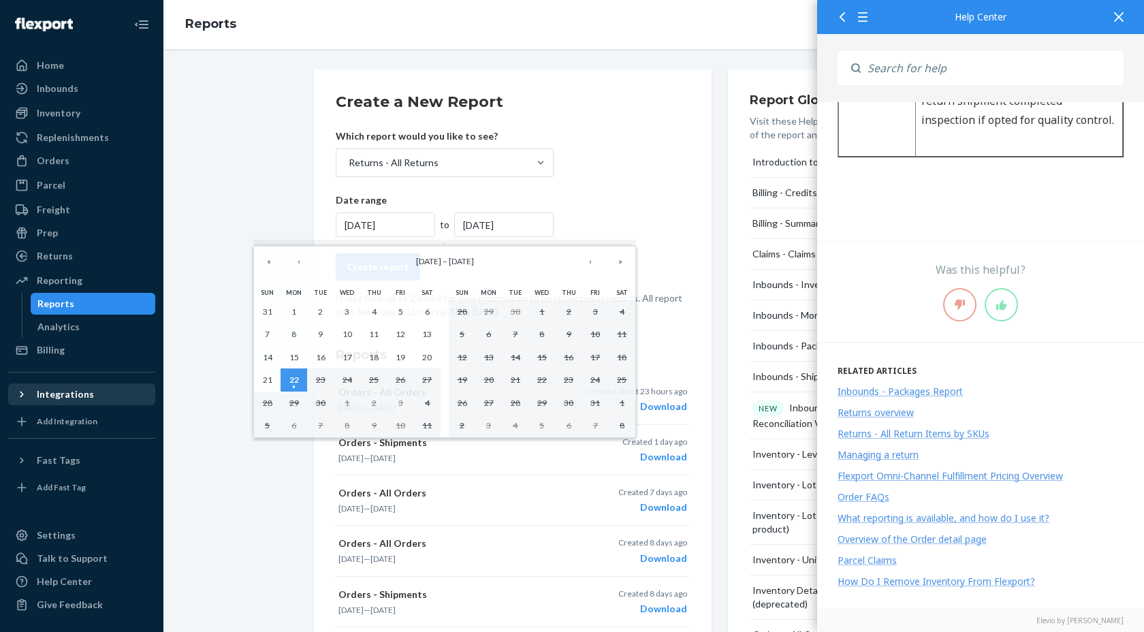
click at [628, 193] on form "Create a New Report Which report would you like to see? Returns - All Returns D…" at bounding box center [513, 204] width 354 height 227
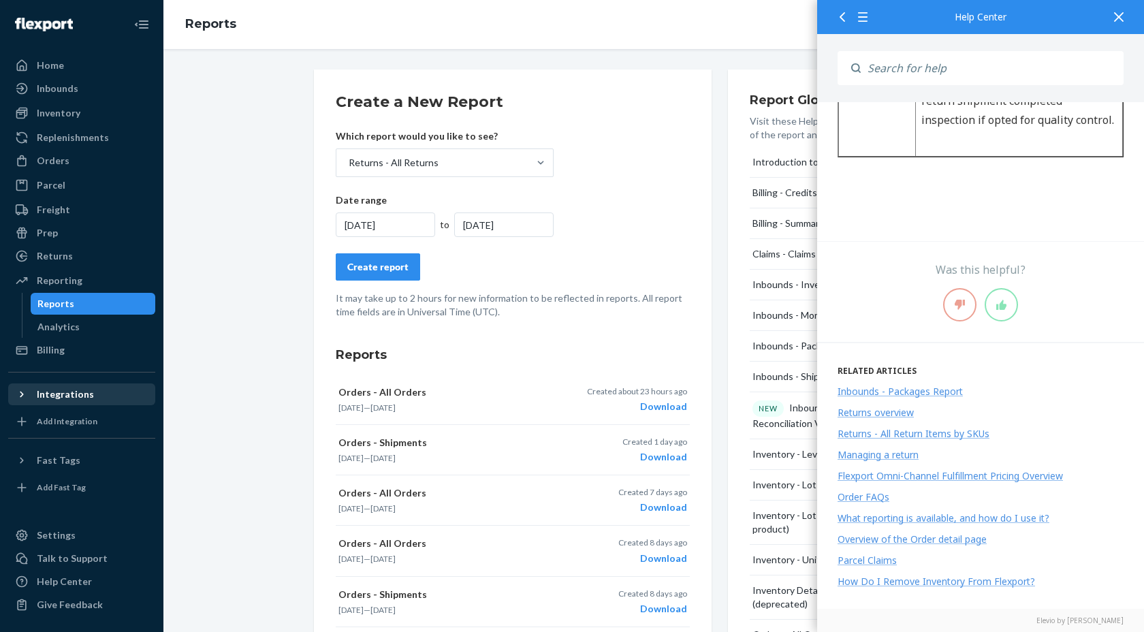
click at [486, 225] on div "7/1/2025" at bounding box center [503, 224] width 99 height 25
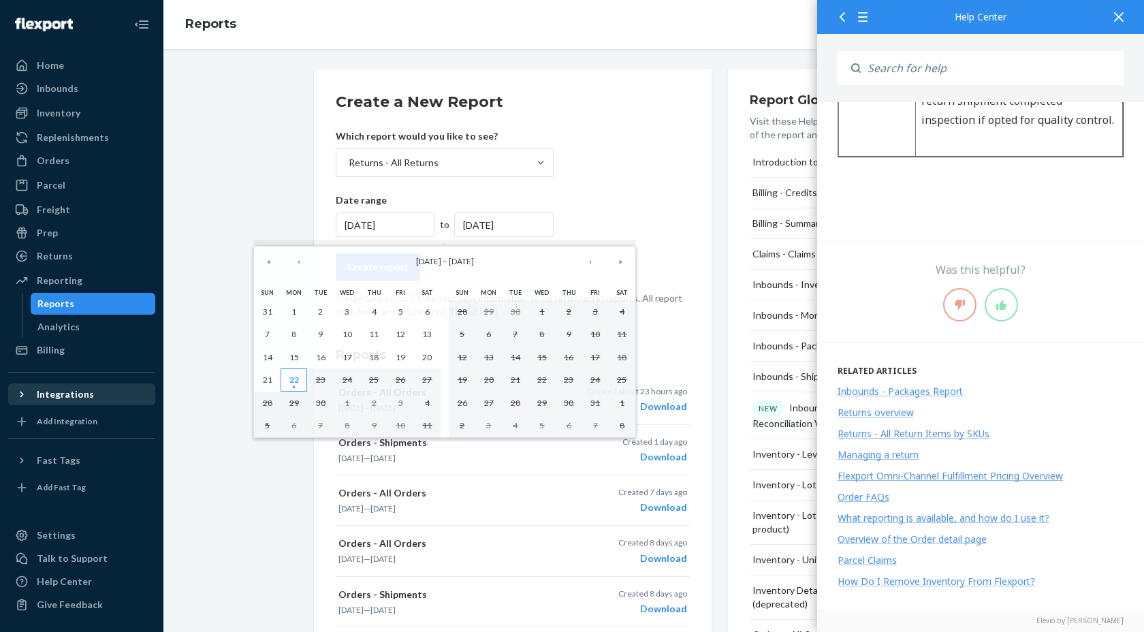
click at [291, 378] on abbr "22" at bounding box center [294, 380] width 10 height 10
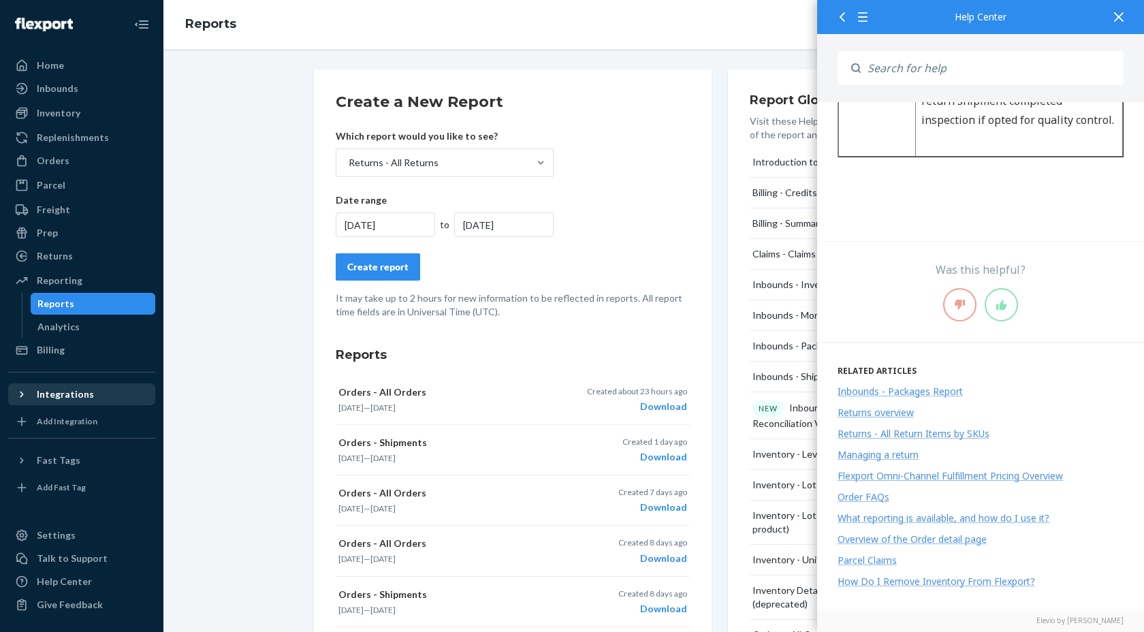
click at [371, 220] on div "9/22/2025" at bounding box center [385, 224] width 99 height 25
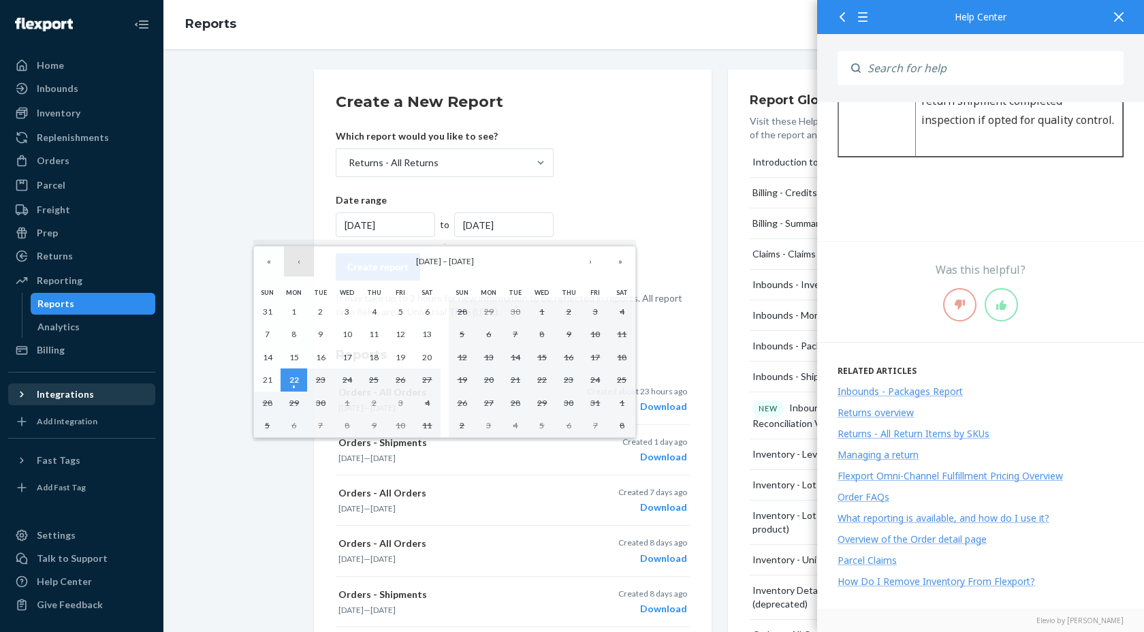
click at [304, 264] on button "‹" at bounding box center [299, 262] width 30 height 30
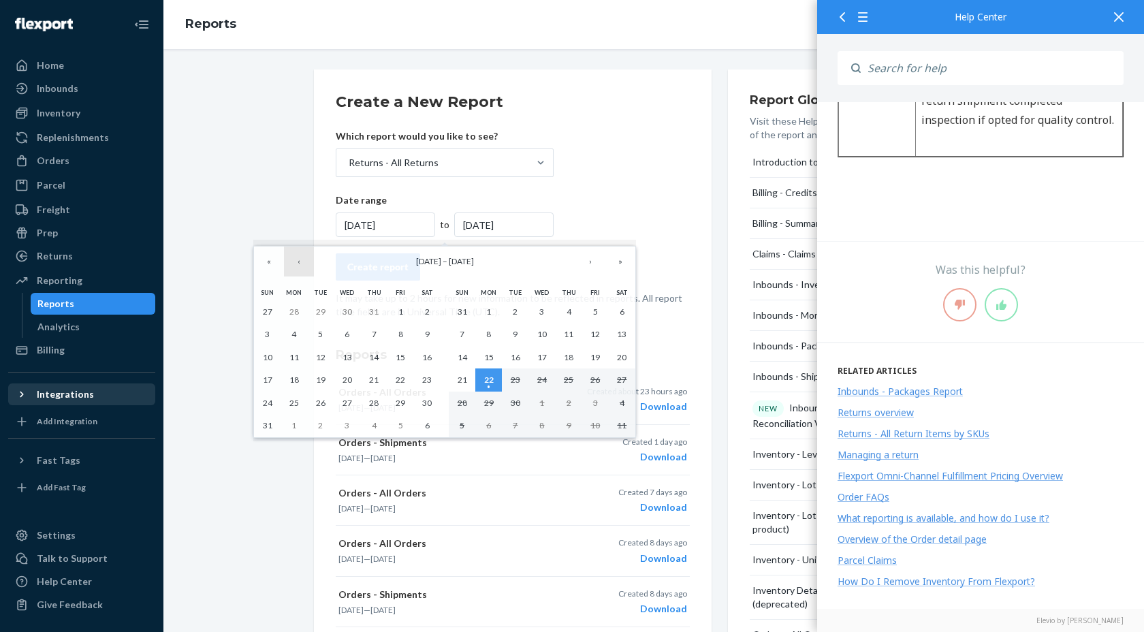
click at [304, 264] on button "‹" at bounding box center [299, 262] width 30 height 30
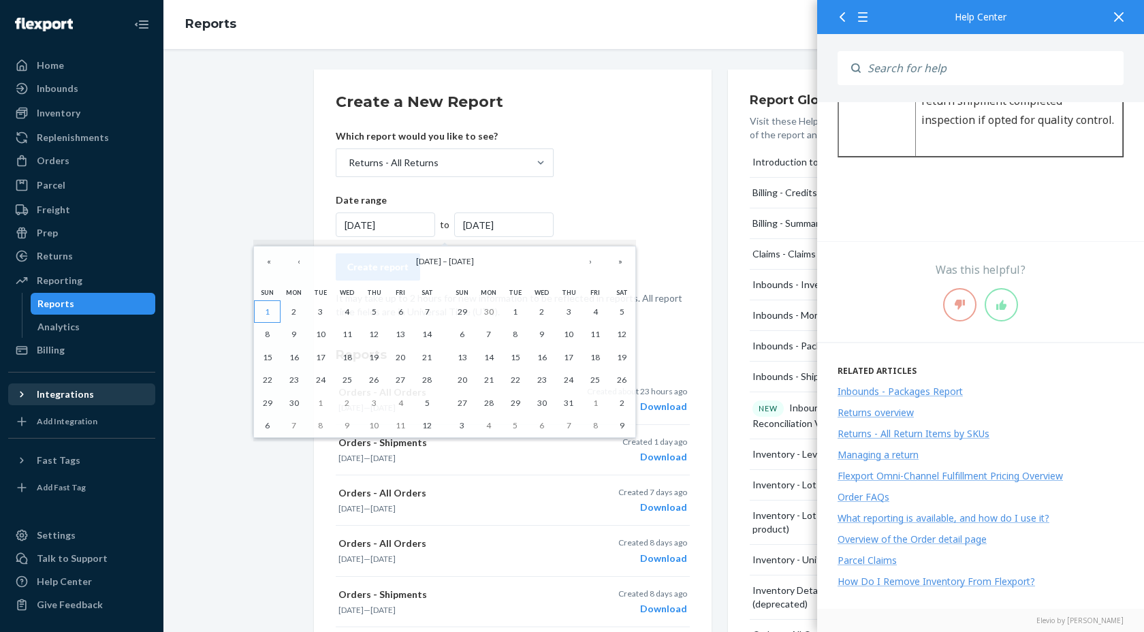
click at [274, 313] on button "1" at bounding box center [267, 311] width 27 height 23
click at [302, 193] on div "Create a New Report Which report would you like to see? Returns - All Returns D…" at bounding box center [654, 589] width 960 height 1041
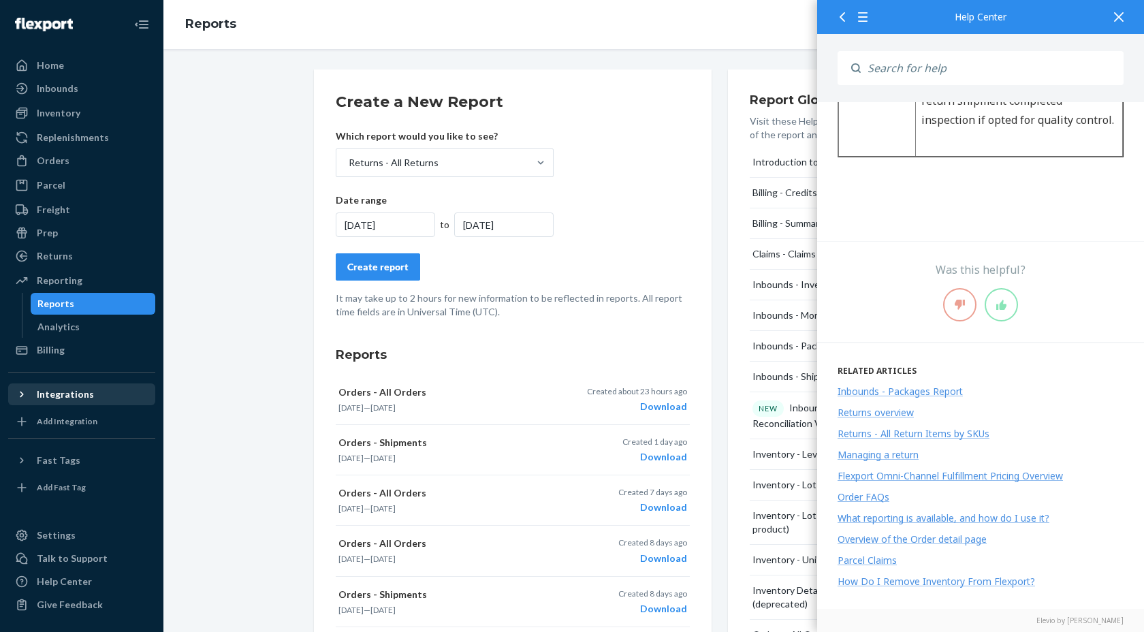
click at [352, 222] on div "9/22/2025" at bounding box center [385, 224] width 99 height 25
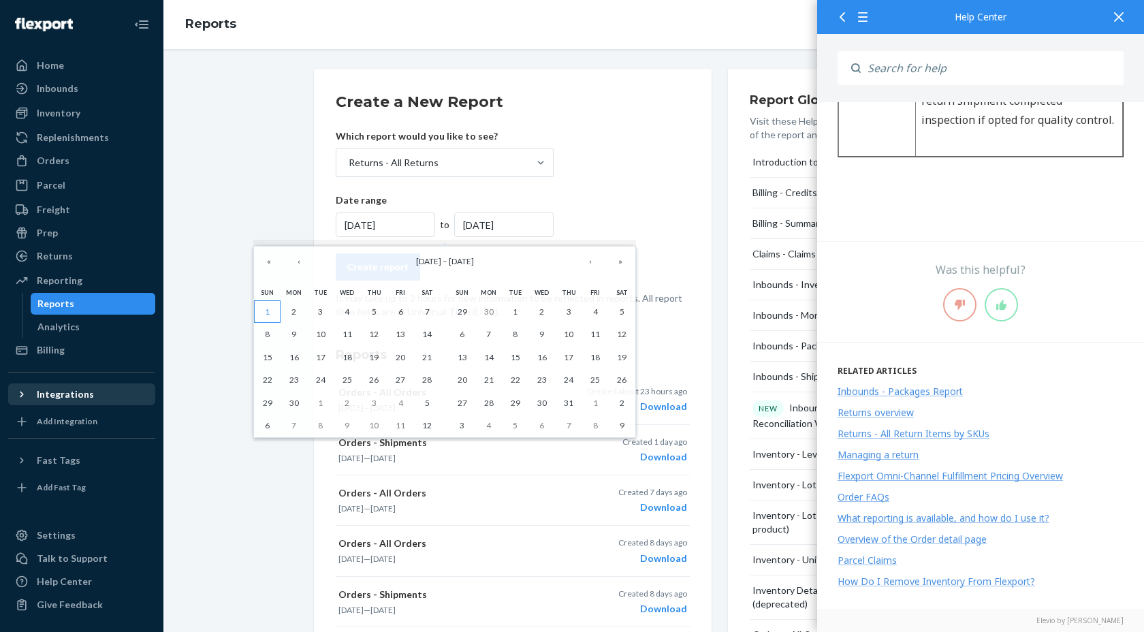
click at [268, 307] on abbr "1" at bounding box center [267, 311] width 5 height 10
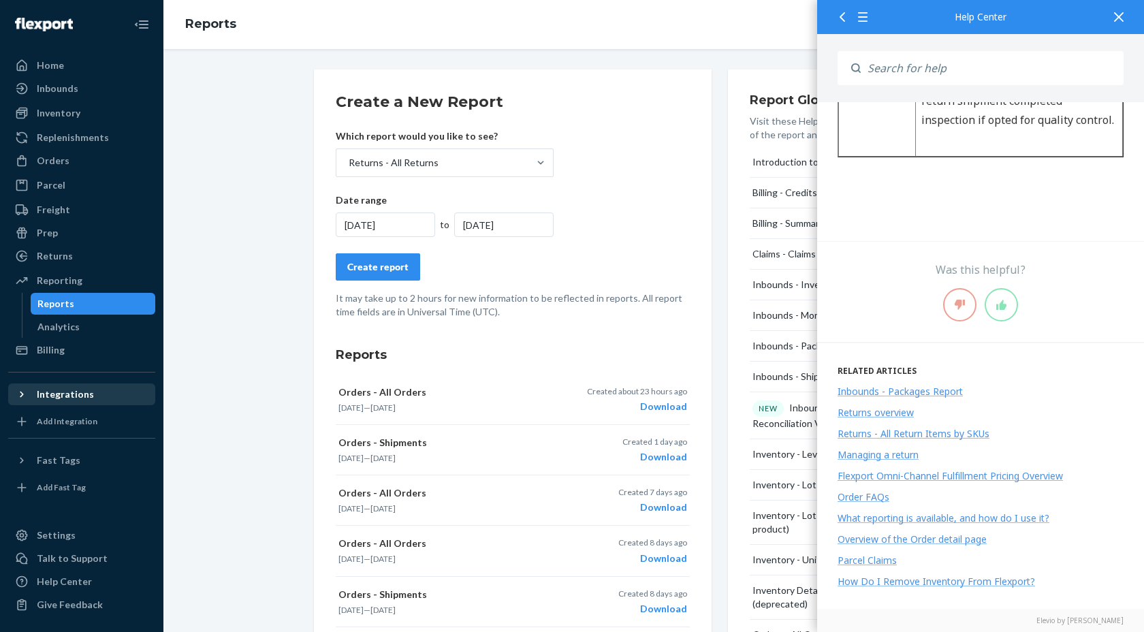
click at [406, 219] on div "6/1/2025" at bounding box center [385, 224] width 99 height 25
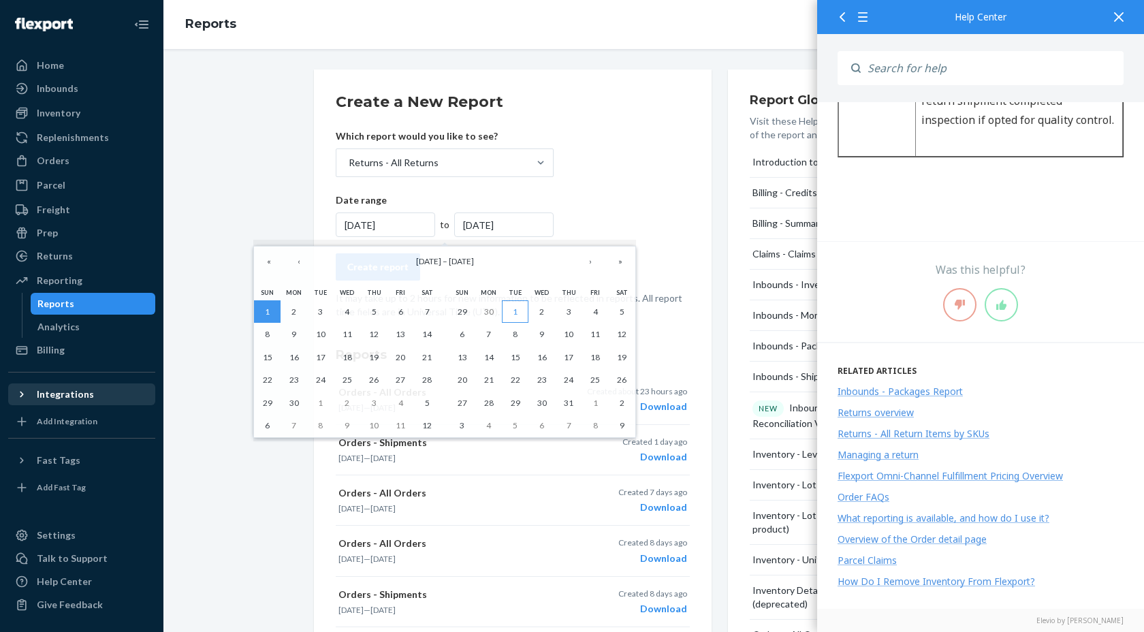
click at [511, 312] on button "1" at bounding box center [515, 311] width 27 height 23
click at [590, 265] on button "›" at bounding box center [590, 262] width 30 height 30
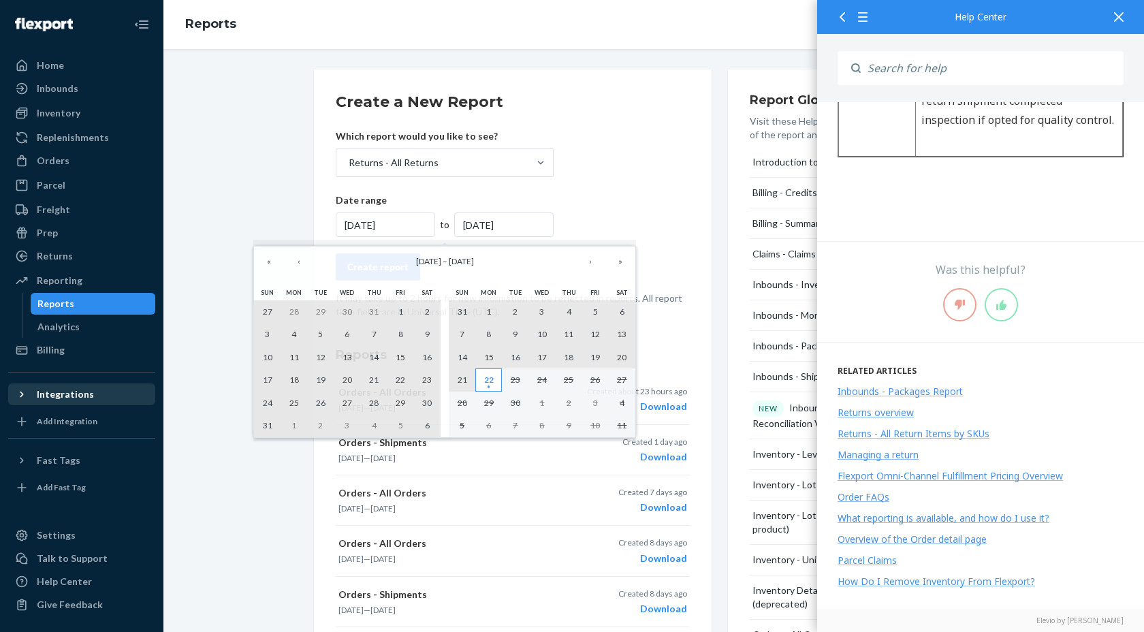
click at [486, 378] on abbr "22" at bounding box center [489, 380] width 10 height 10
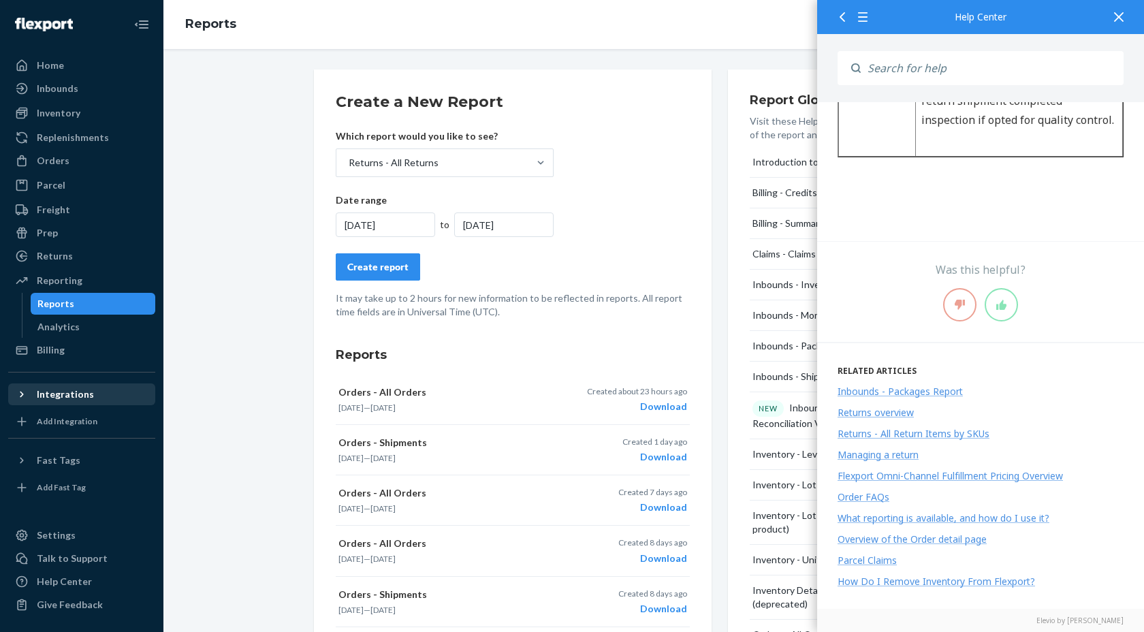
click at [396, 274] on button "Create report" at bounding box center [378, 266] width 84 height 27
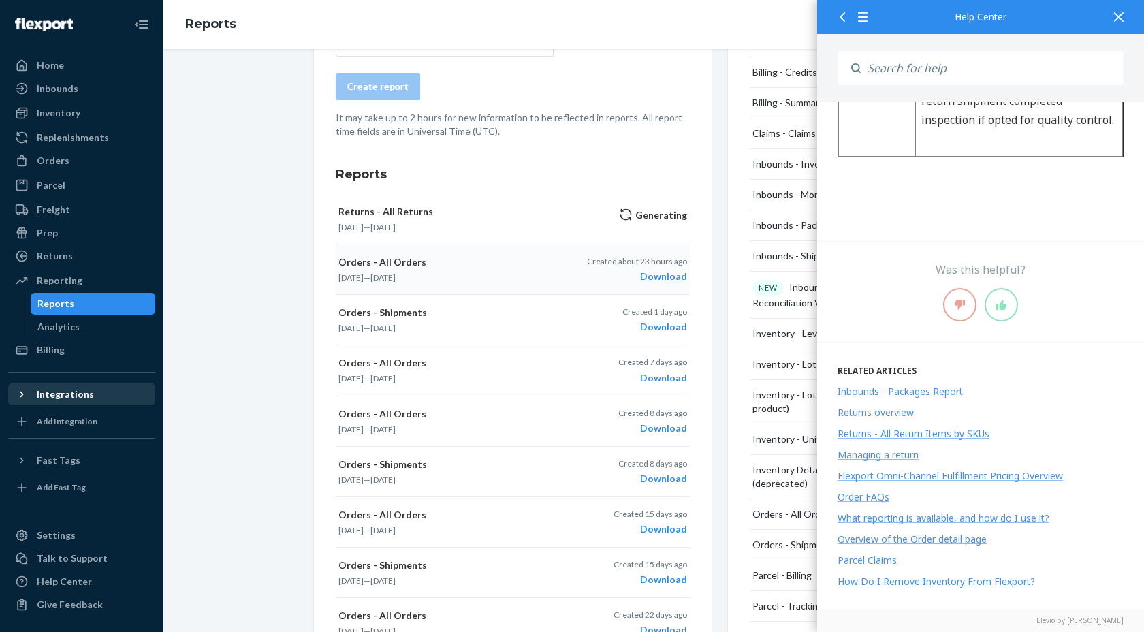
scroll to position [113, 0]
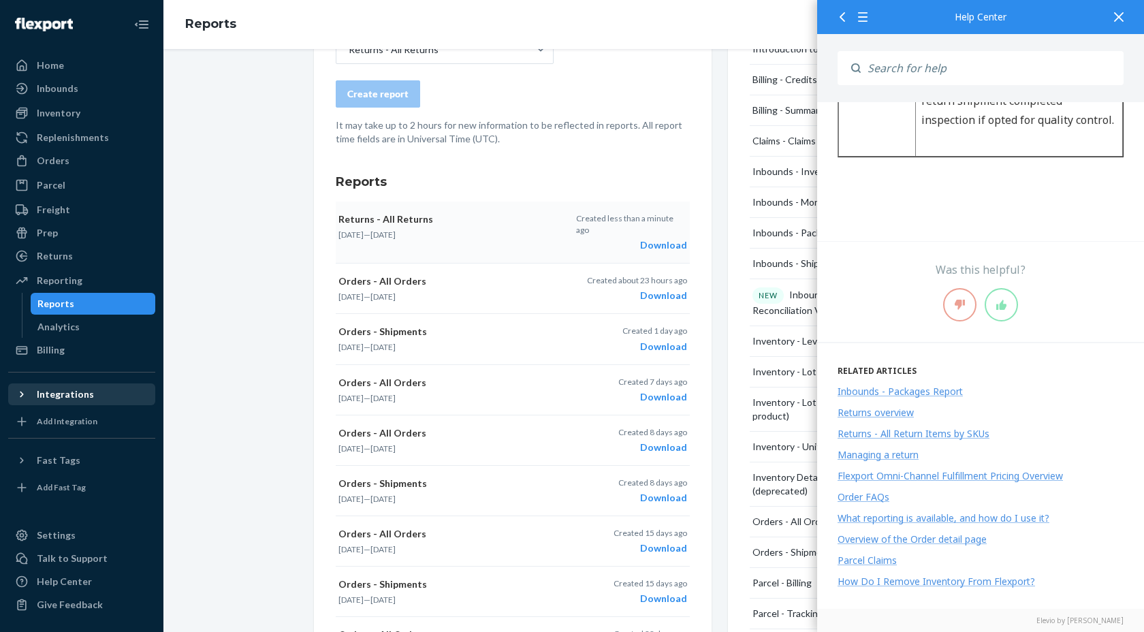
click at [655, 238] on div "Download" at bounding box center [631, 245] width 111 height 14
click at [859, 40] on div "Username" at bounding box center [980, 68] width 327 height 68
click at [51, 262] on div "Returns" at bounding box center [55, 256] width 36 height 14
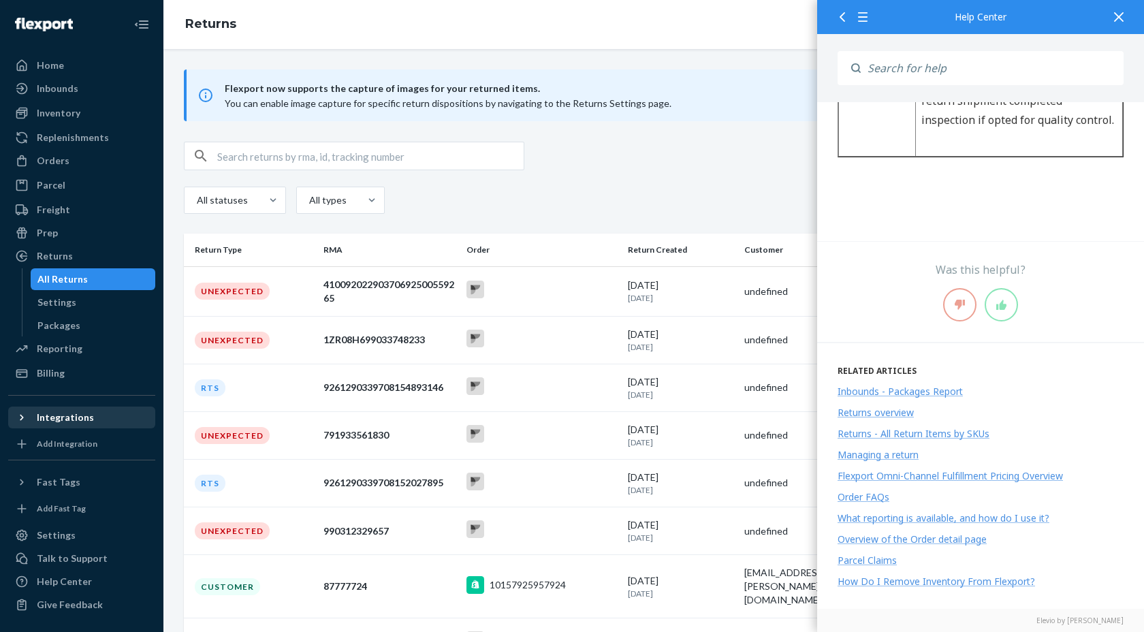
click at [1116, 16] on icon at bounding box center [1119, 17] width 10 height 10
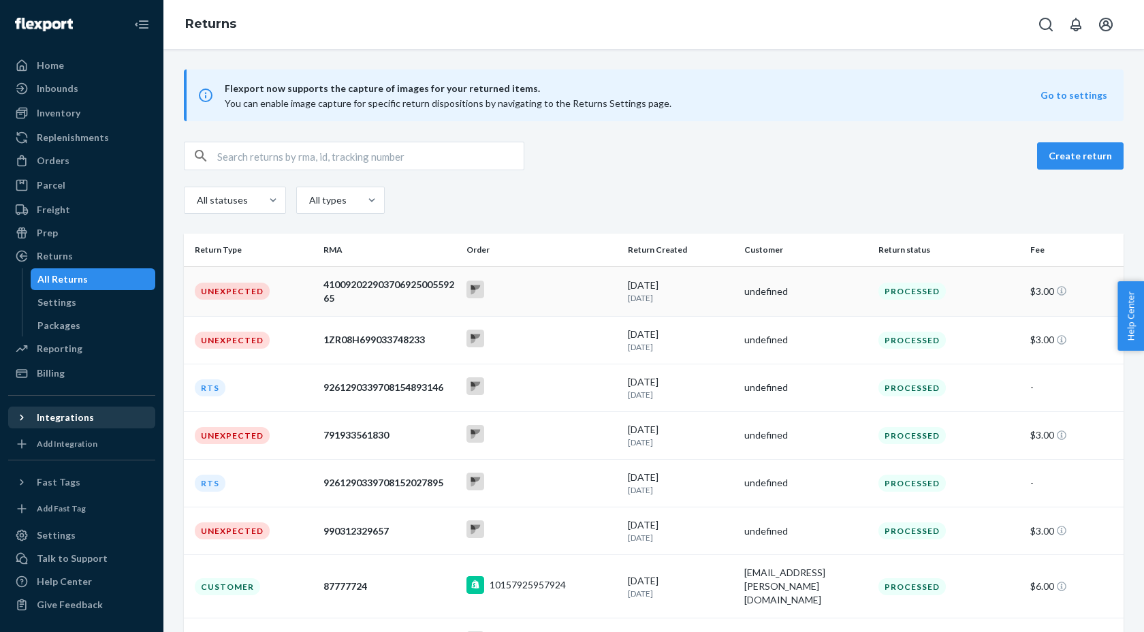
click at [305, 295] on td "Unexpected" at bounding box center [251, 291] width 134 height 50
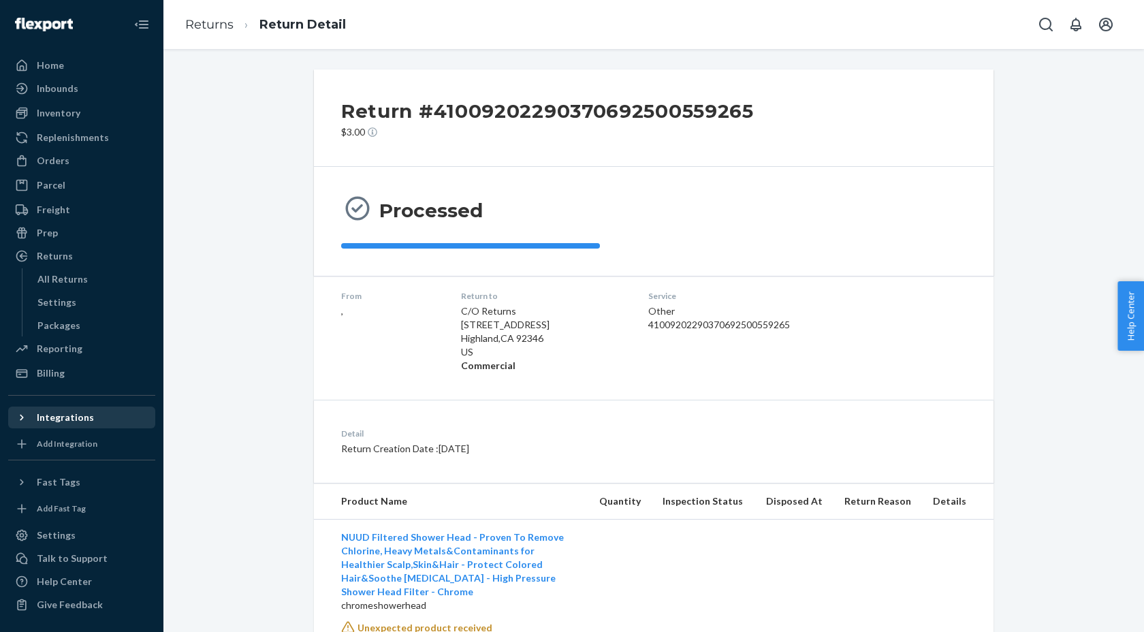
click at [392, 112] on h2 "Return #41009202290370692500559265" at bounding box center [547, 111] width 413 height 29
click at [221, 27] on link "Returns" at bounding box center [209, 24] width 48 height 15
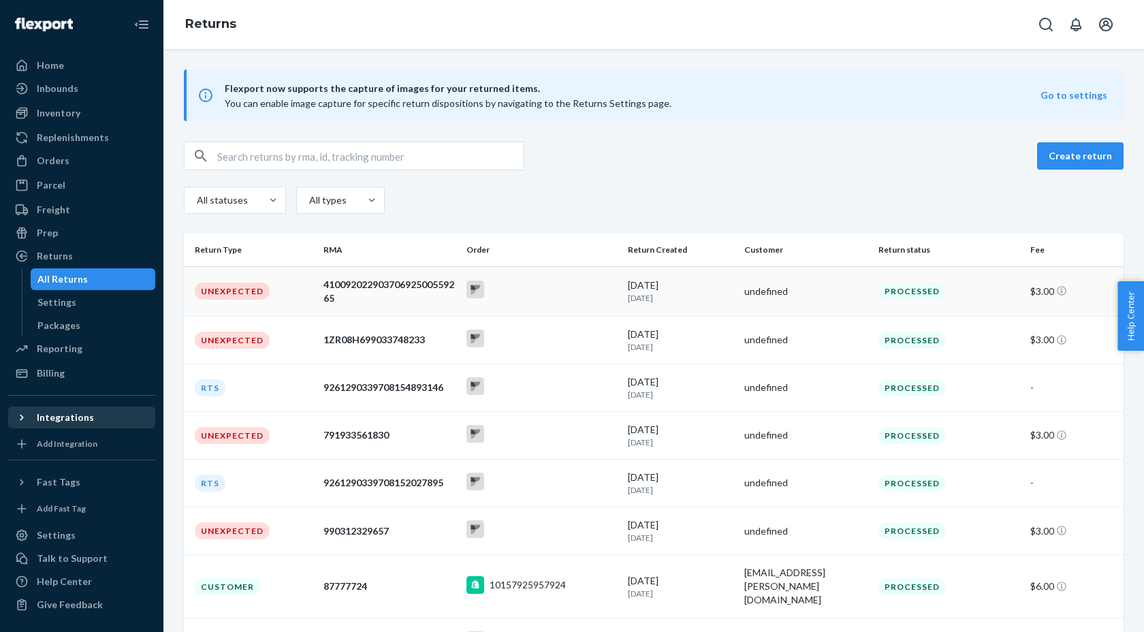
click at [478, 291] on rect at bounding box center [476, 290] width 18 height 18
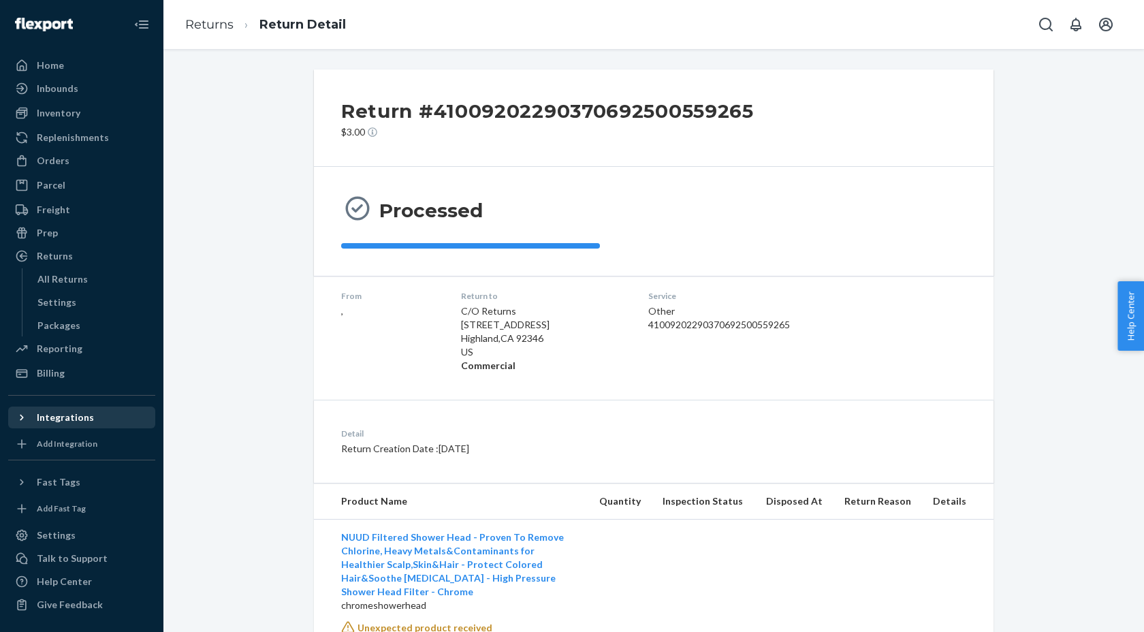
click at [344, 310] on dd "," at bounding box center [390, 311] width 98 height 14
click at [352, 311] on dd "," at bounding box center [390, 311] width 98 height 14
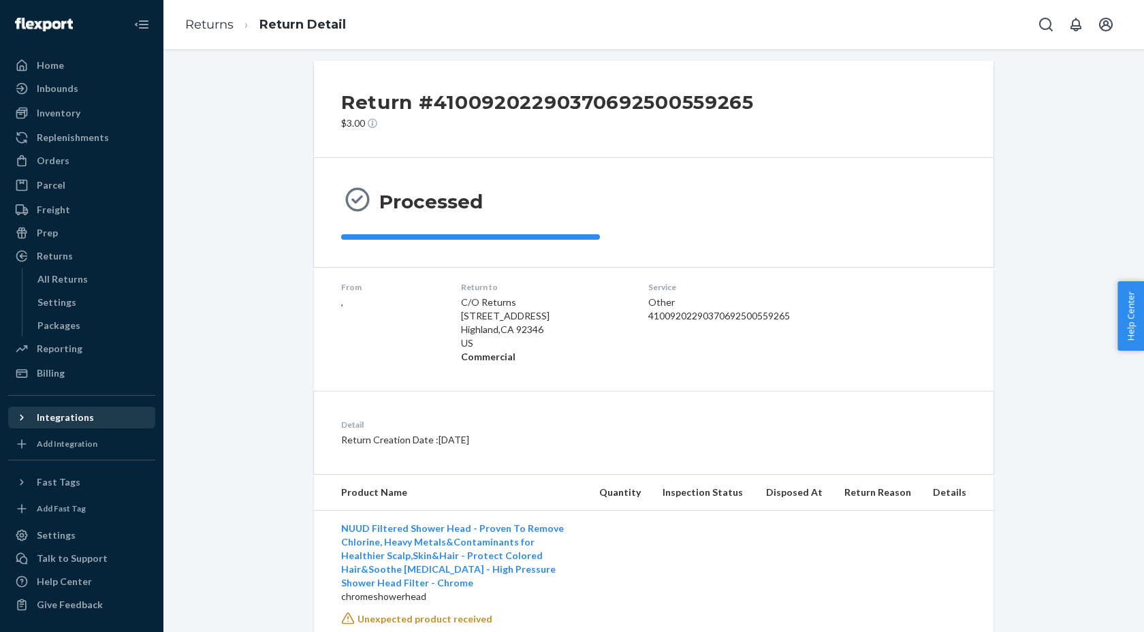
scroll to position [14, 0]
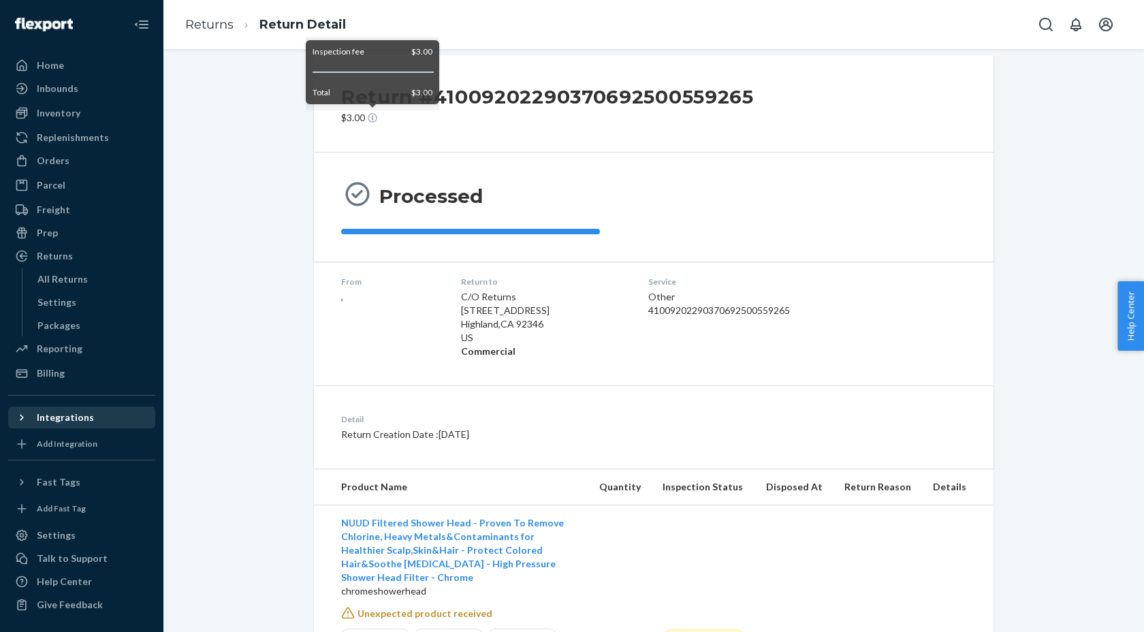
click at [373, 117] on icon at bounding box center [373, 118] width 10 height 10
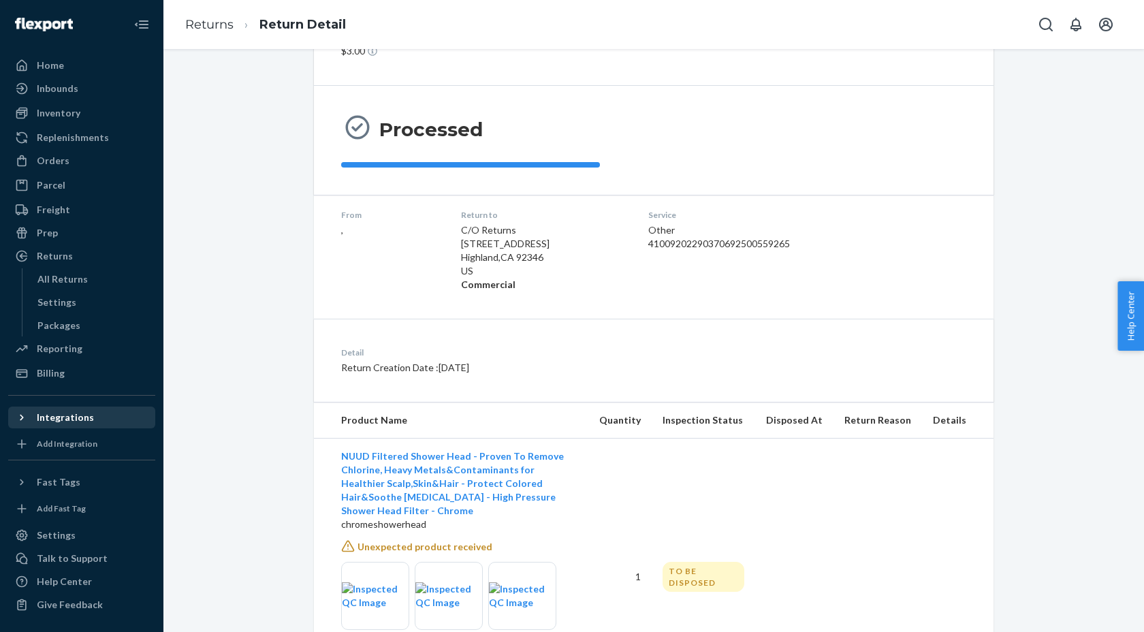
scroll to position [184, 0]
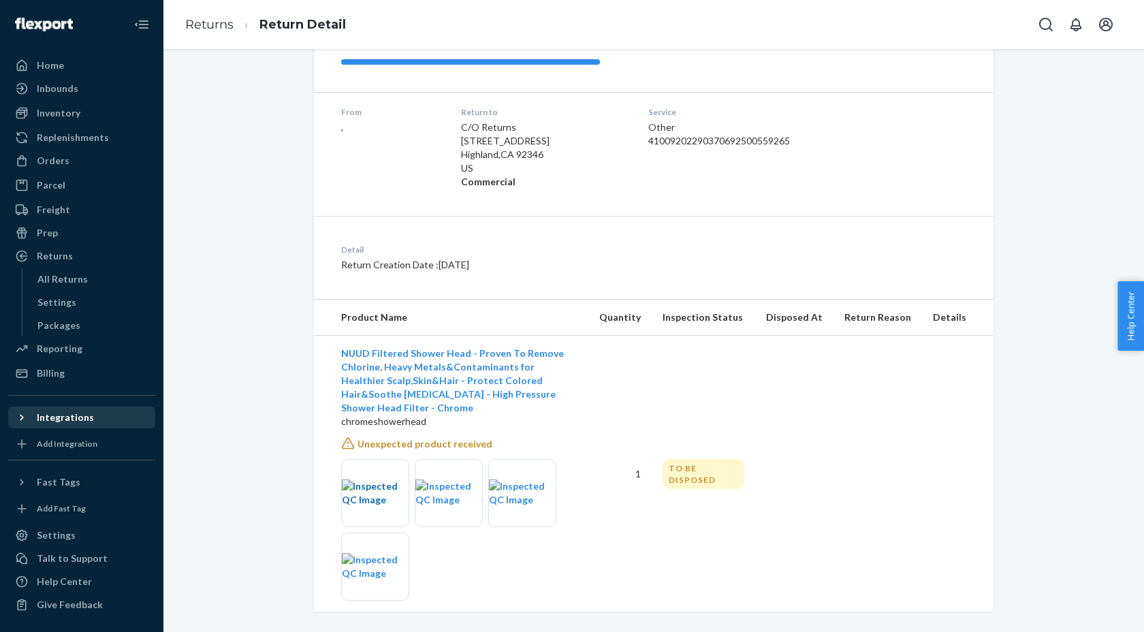
click at [369, 483] on img at bounding box center [375, 492] width 67 height 27
click at [434, 488] on img at bounding box center [448, 492] width 67 height 27
click at [526, 479] on img at bounding box center [522, 492] width 67 height 27
click at [371, 556] on img at bounding box center [375, 566] width 67 height 27
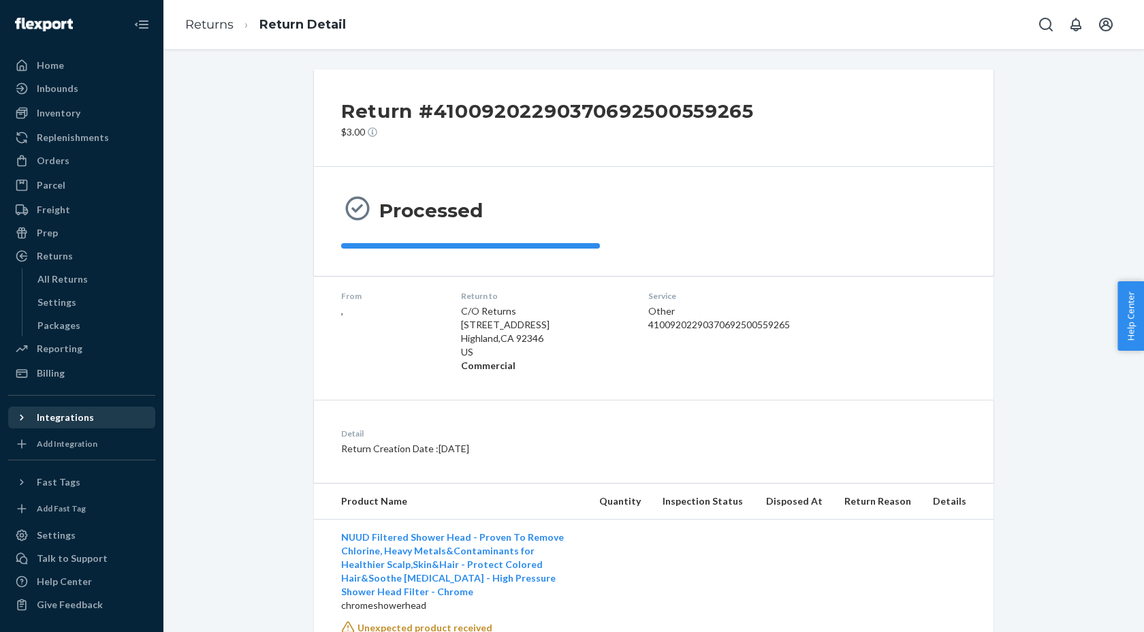
click at [226, 35] on ol "Returns Return Detail" at bounding box center [265, 25] width 183 height 40
click at [223, 26] on link "Returns" at bounding box center [209, 24] width 48 height 15
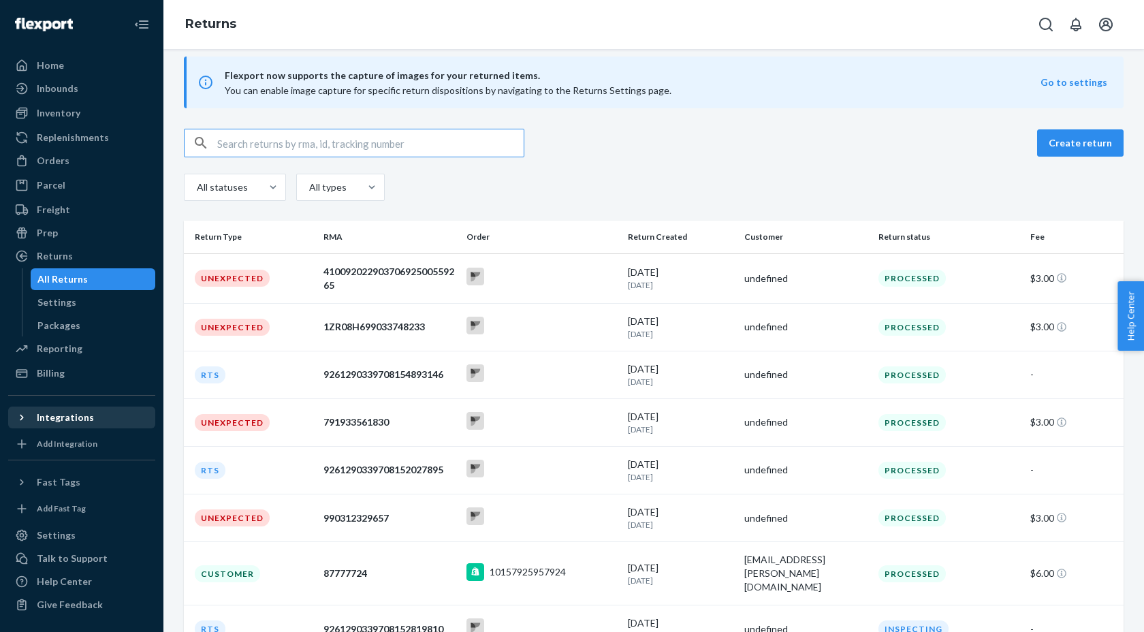
scroll to position [14, 0]
click at [381, 326] on div "1ZR08H699033748233" at bounding box center [389, 326] width 132 height 14
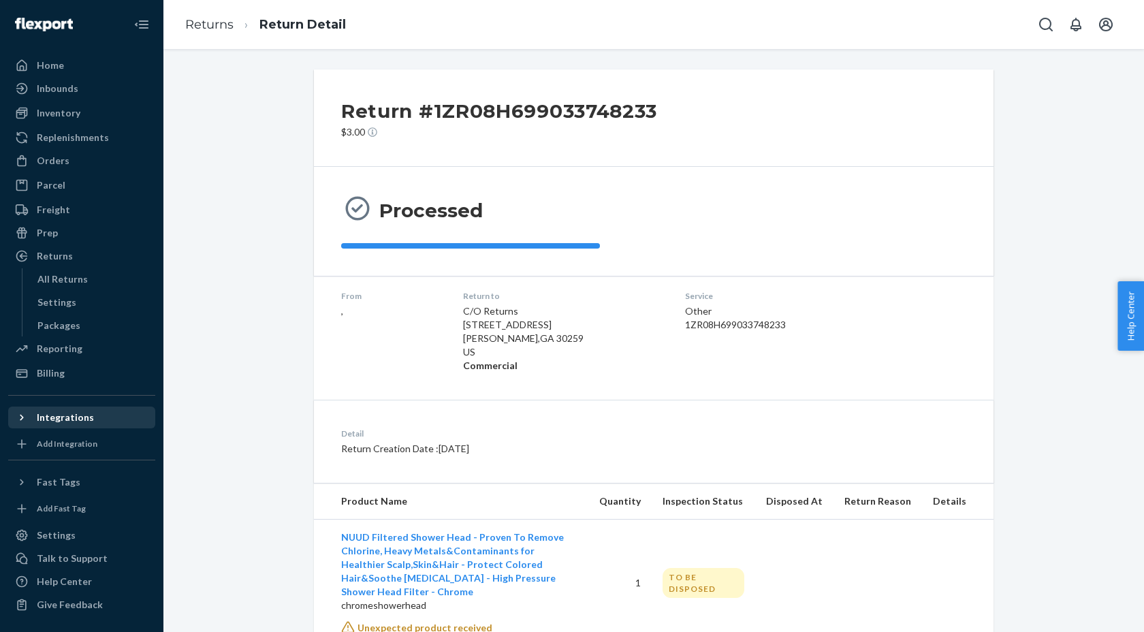
scroll to position [34, 0]
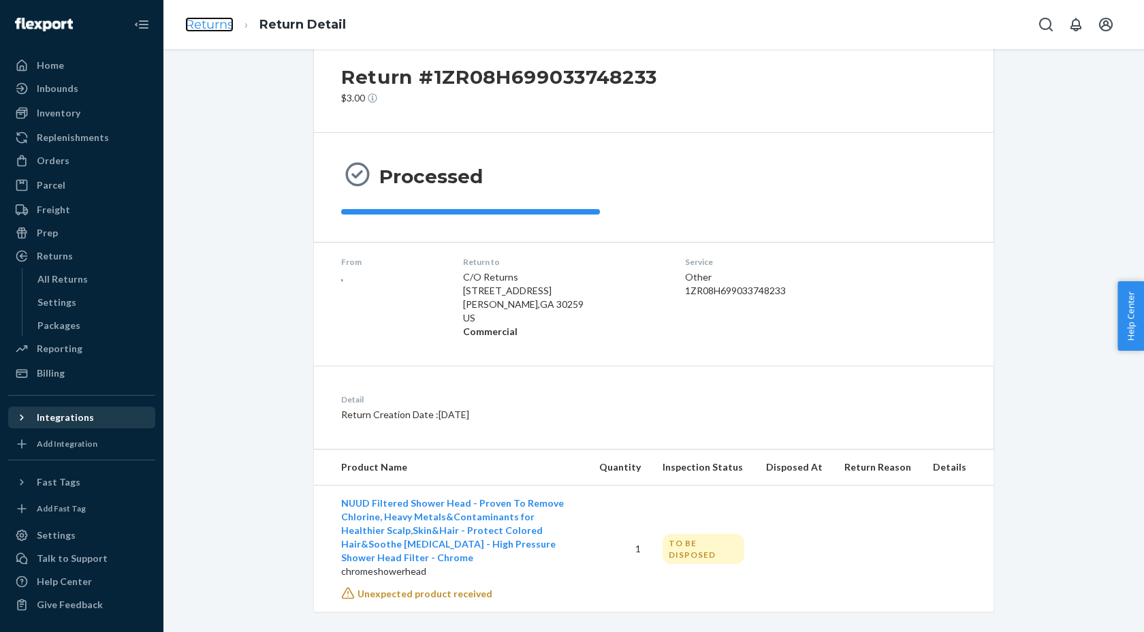
click at [224, 30] on link "Returns" at bounding box center [209, 24] width 48 height 15
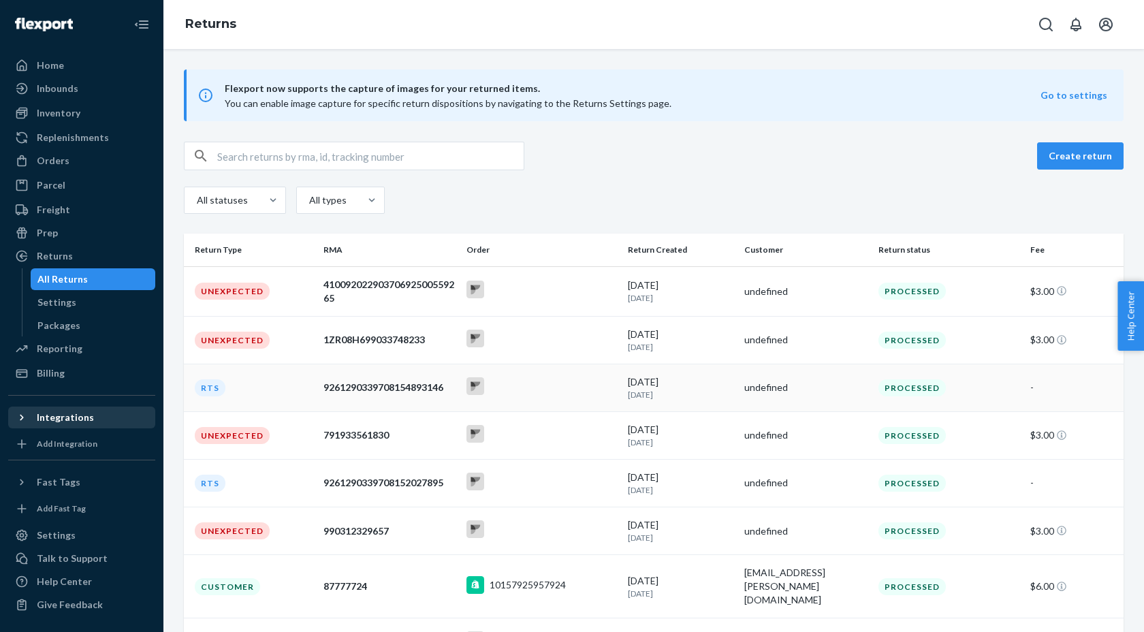
click at [397, 385] on div "9261290339708154893146" at bounding box center [389, 388] width 132 height 14
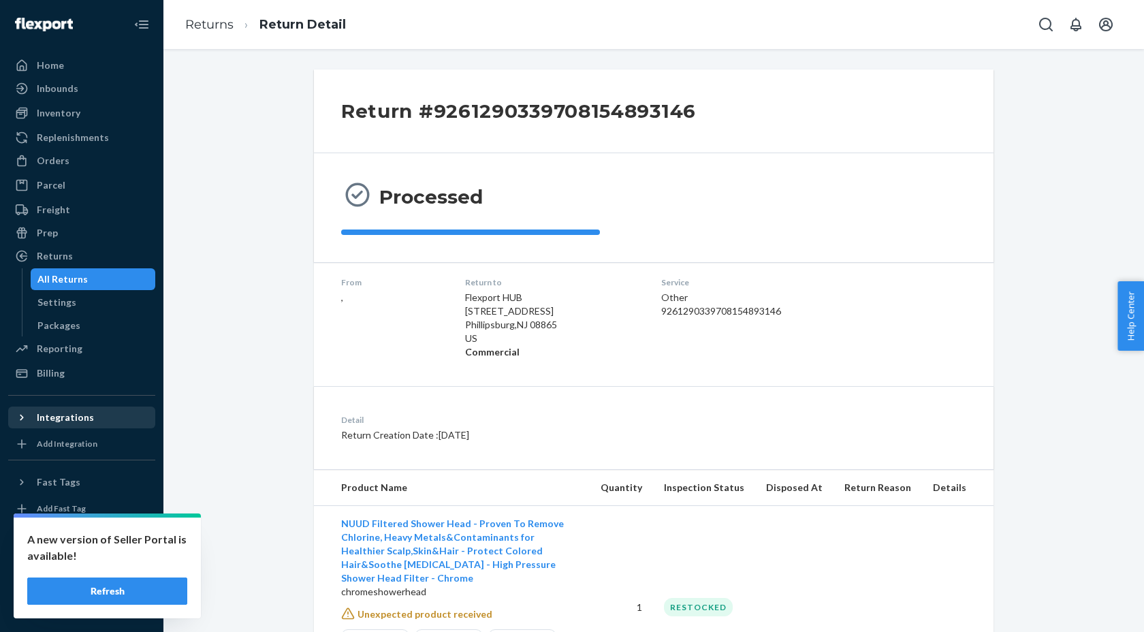
scroll to position [97, 0]
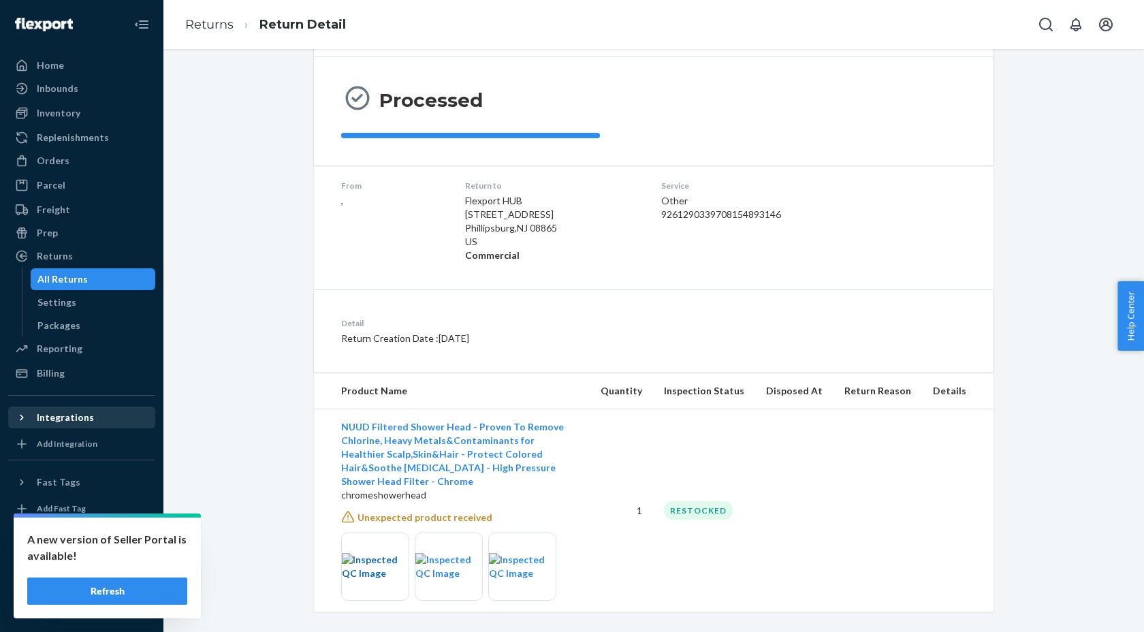
click at [376, 553] on img at bounding box center [375, 566] width 67 height 27
click at [435, 560] on img at bounding box center [448, 566] width 67 height 27
click at [528, 553] on img at bounding box center [522, 566] width 67 height 27
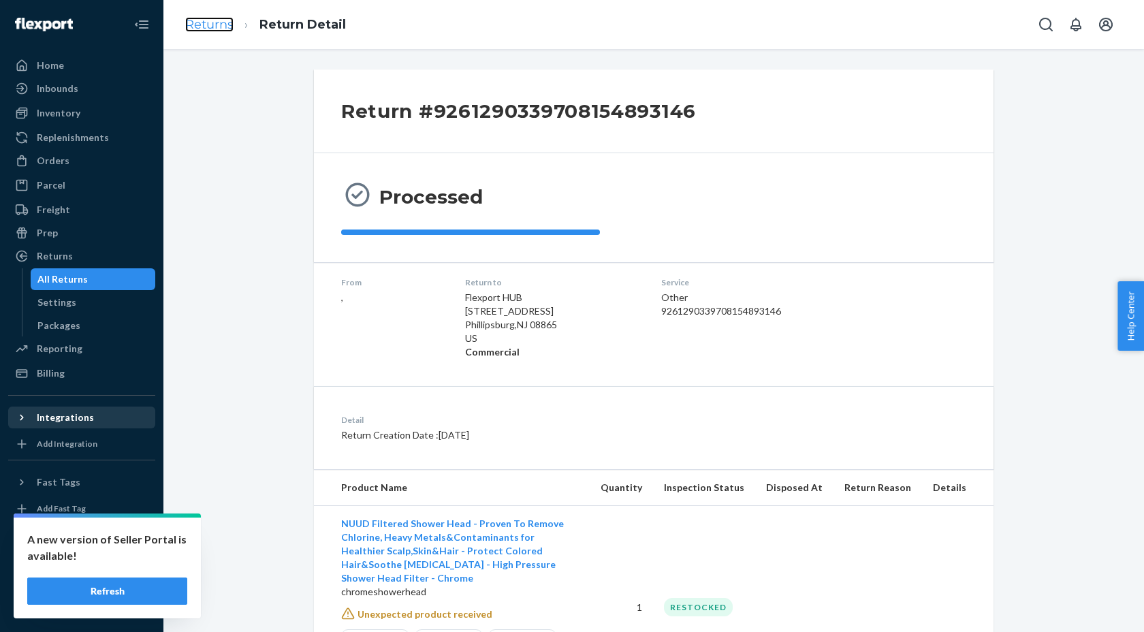
click at [210, 26] on link "Returns" at bounding box center [209, 24] width 48 height 15
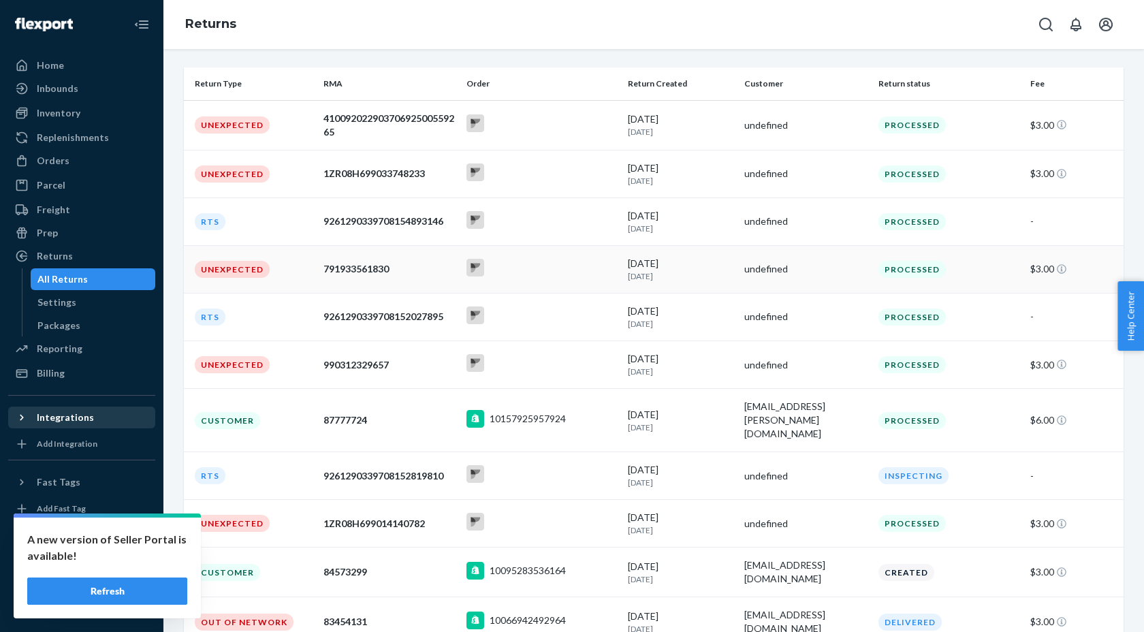
scroll to position [170, 0]
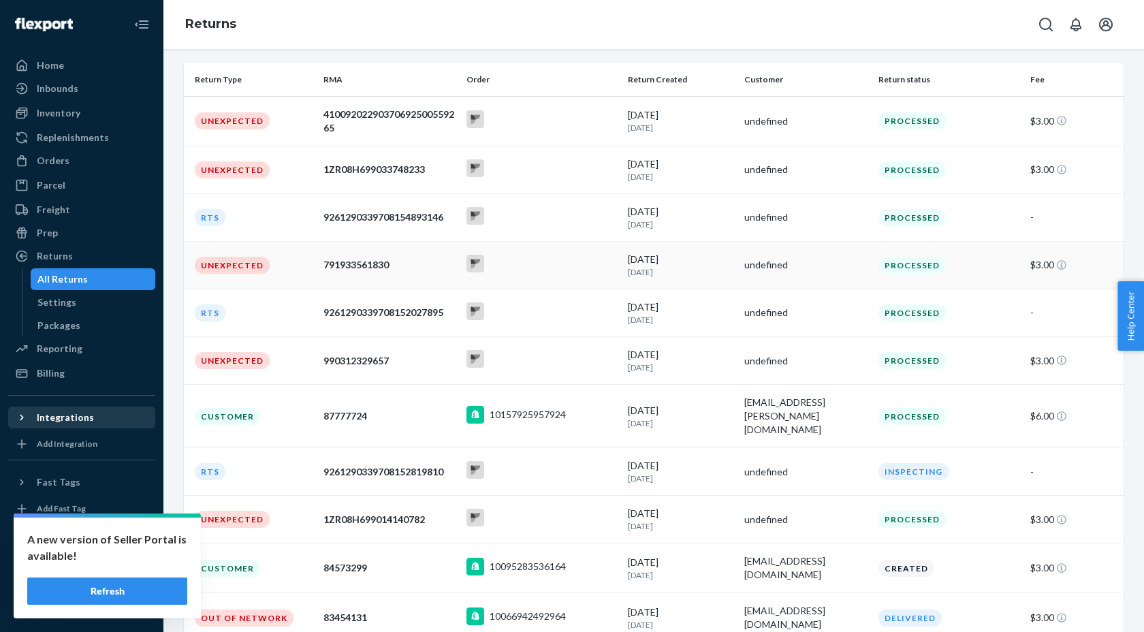
click at [371, 272] on td "791933561830" at bounding box center [389, 265] width 143 height 48
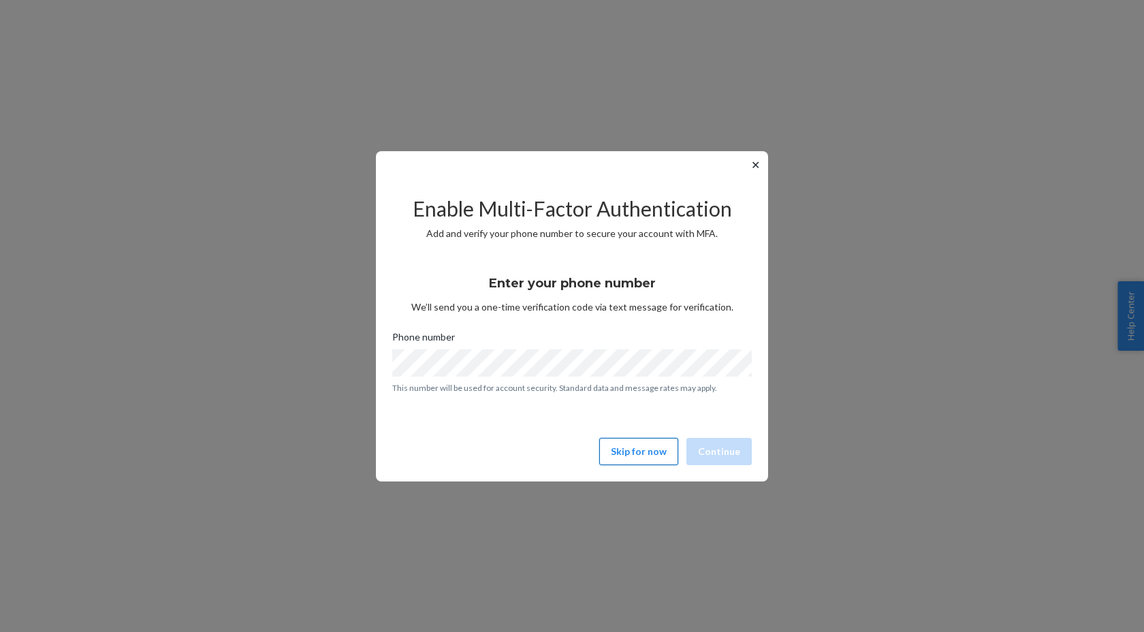
click at [637, 451] on button "Skip for now" at bounding box center [638, 451] width 79 height 27
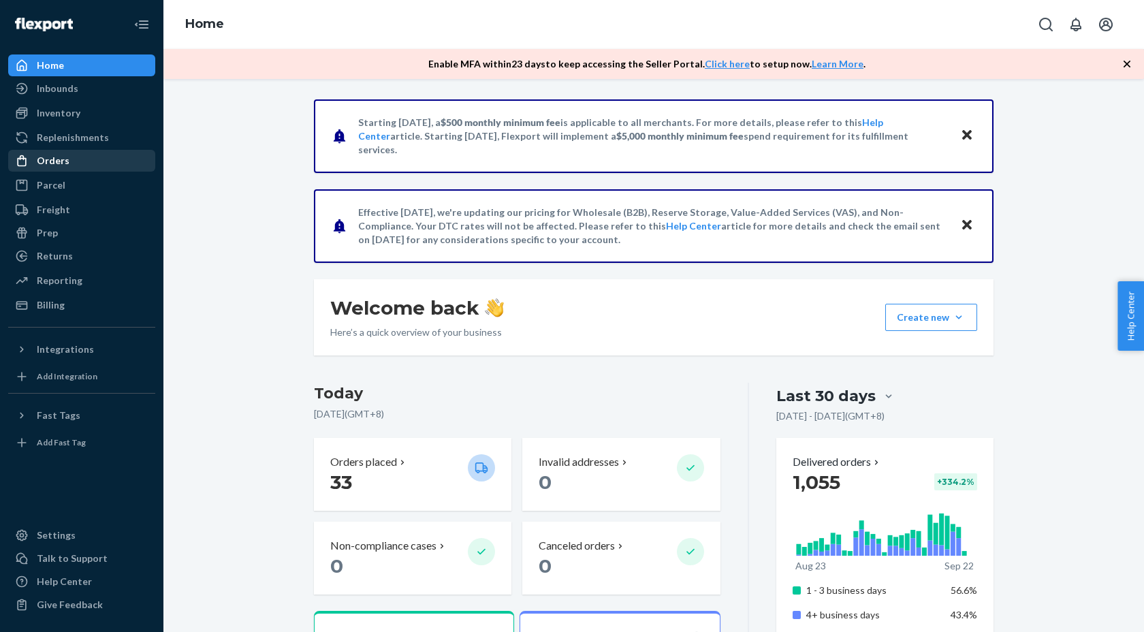
click at [64, 165] on div "Orders" at bounding box center [53, 161] width 33 height 14
